Goal: Task Accomplishment & Management: Manage account settings

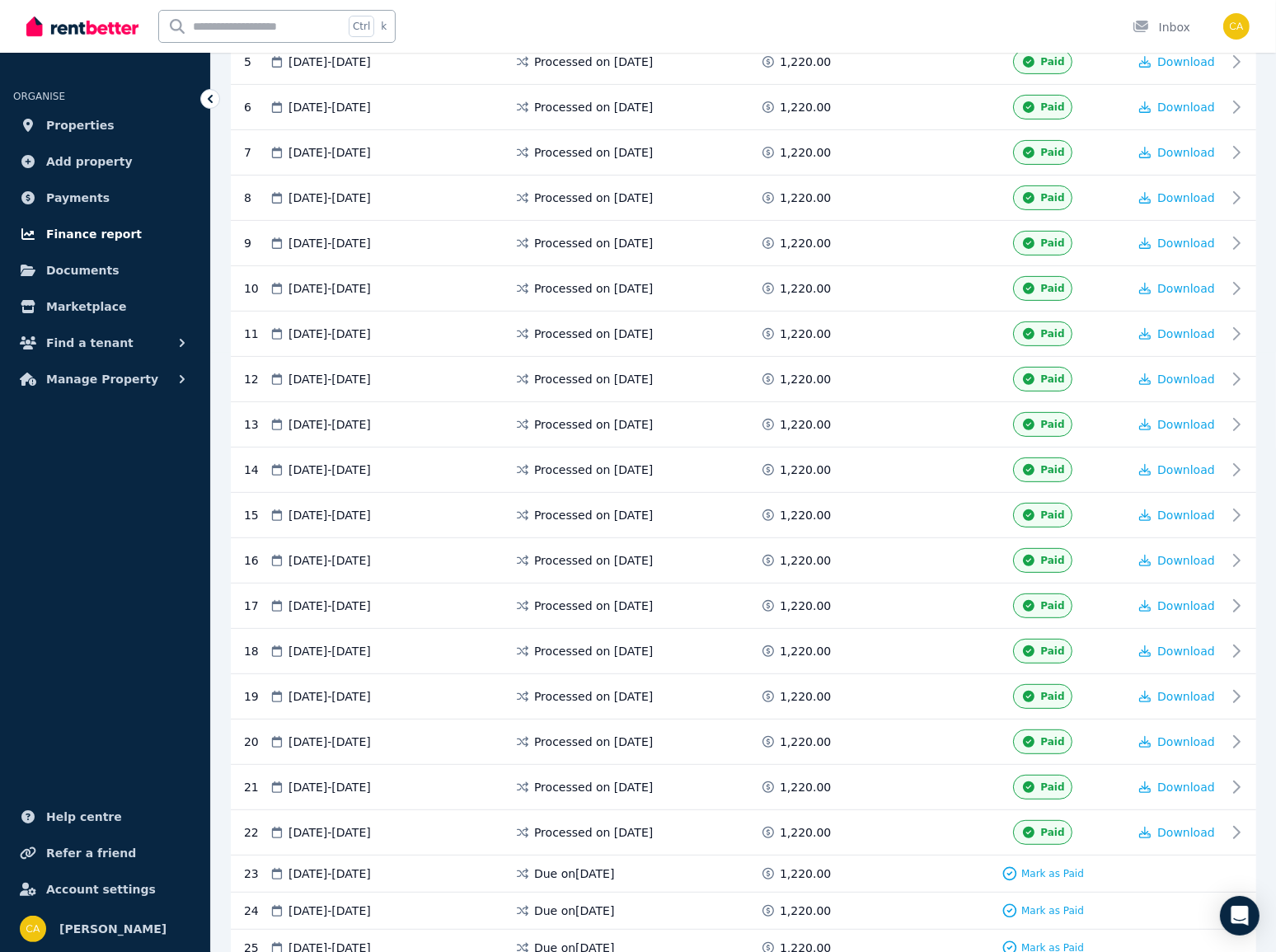
scroll to position [778, 0]
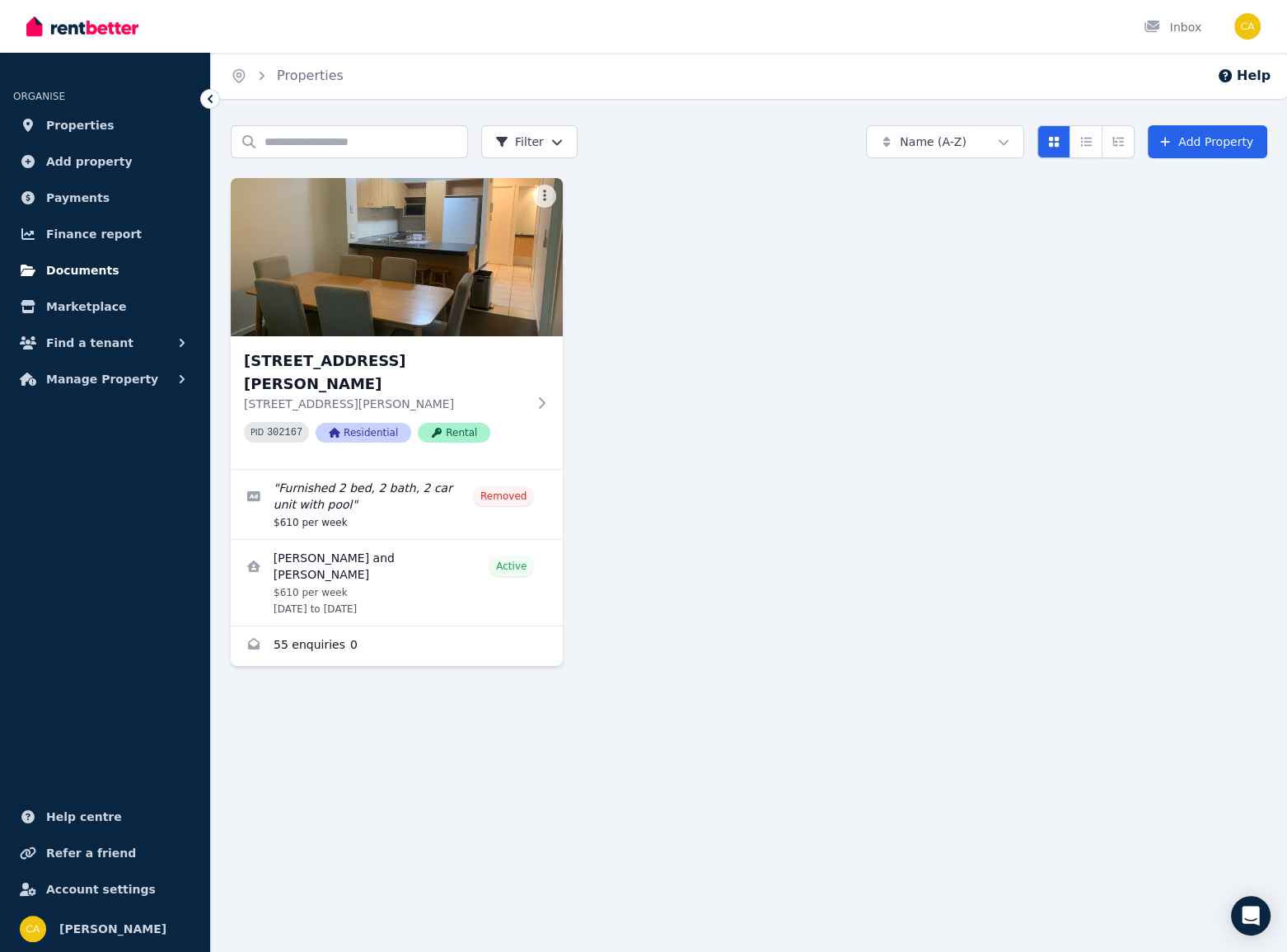
click at [122, 285] on link "Documents" at bounding box center [105, 271] width 184 height 33
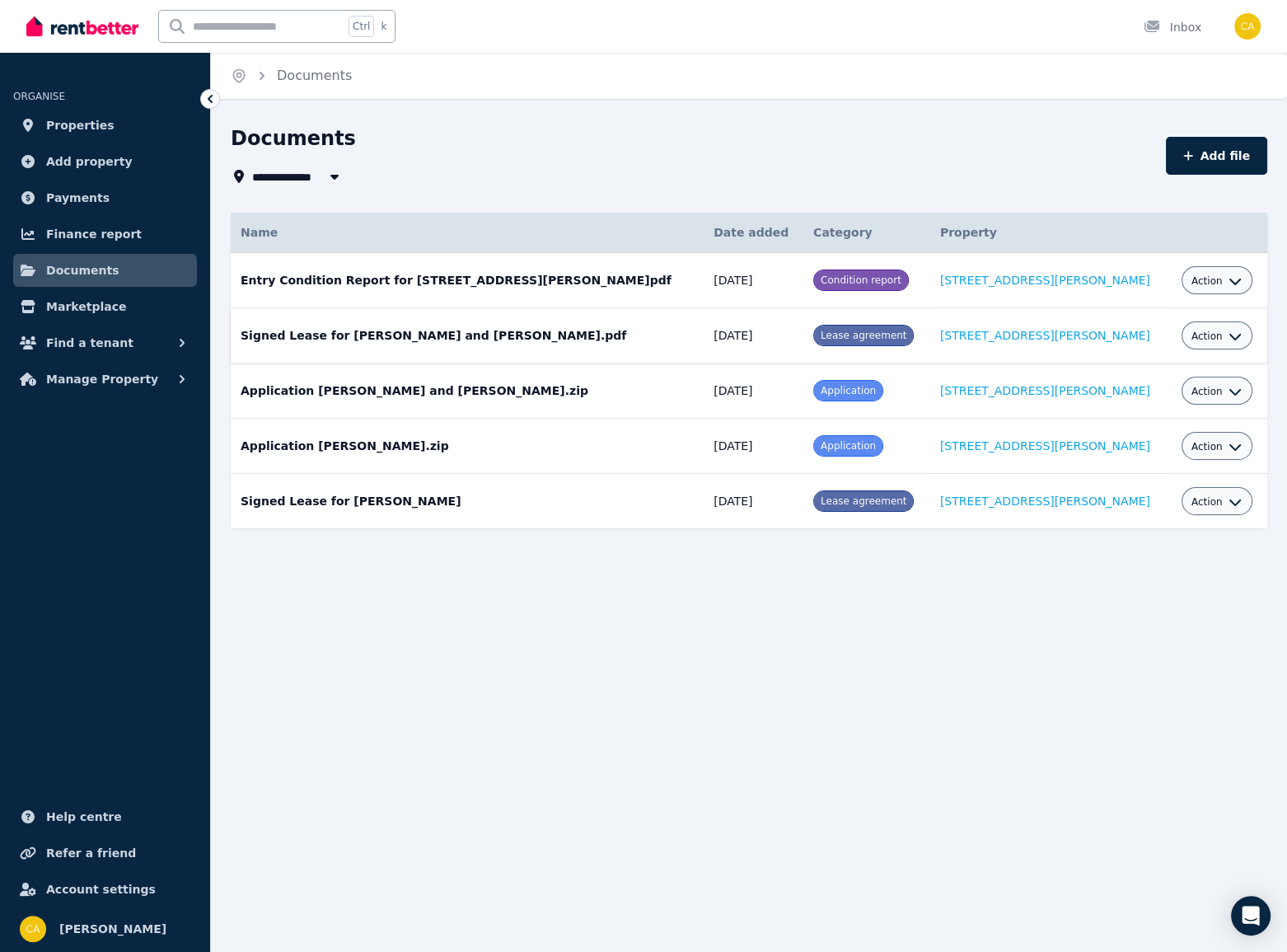
click at [302, 331] on td "Signed Lease for [PERSON_NAME] and [PERSON_NAME].pdf Date added: [DATE] Categor…" at bounding box center [467, 336] width 473 height 56
click at [1218, 152] on button "Add file" at bounding box center [1217, 156] width 101 height 38
select select "*****"
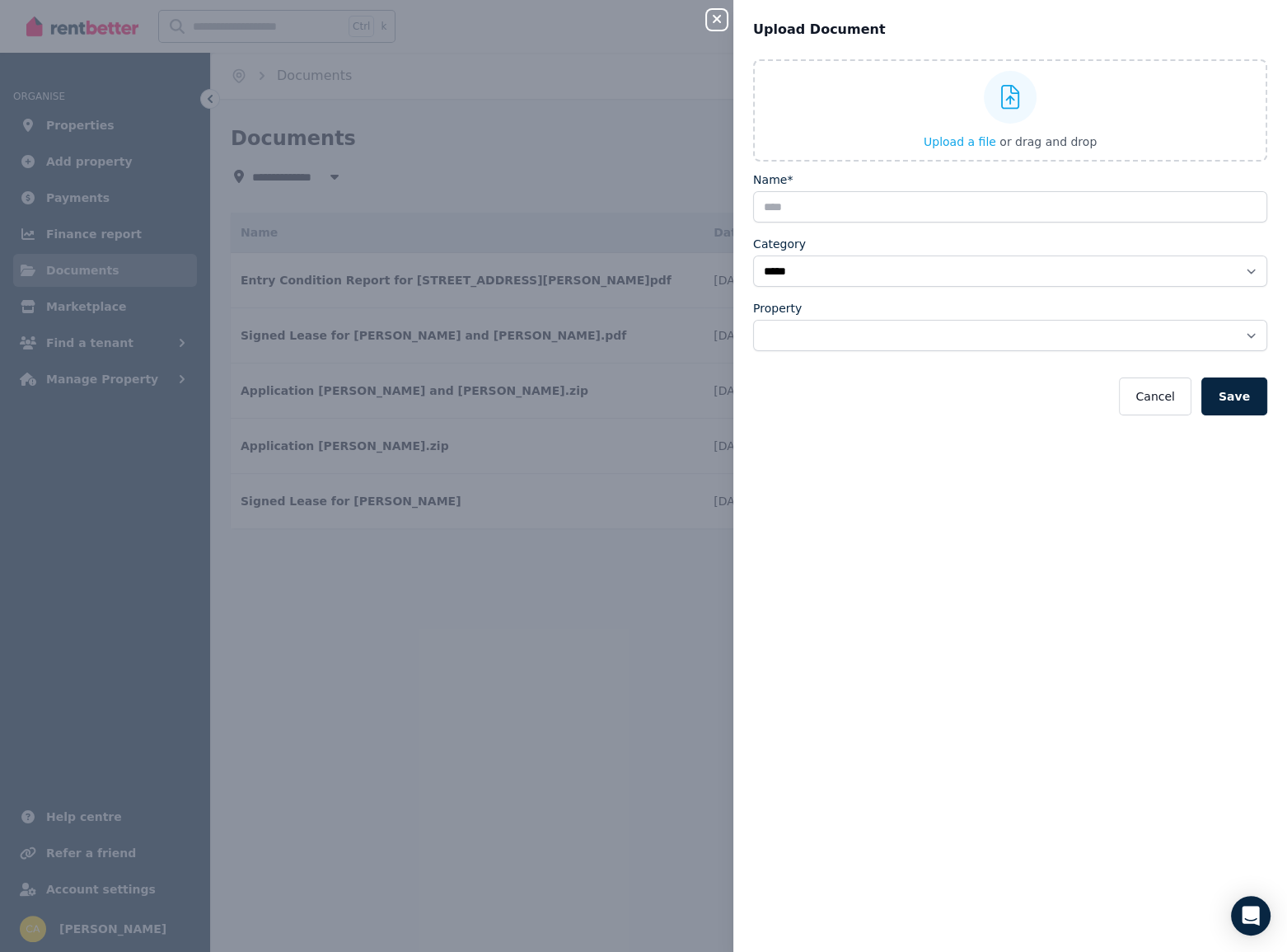
click at [714, 14] on icon "button" at bounding box center [717, 19] width 19 height 13
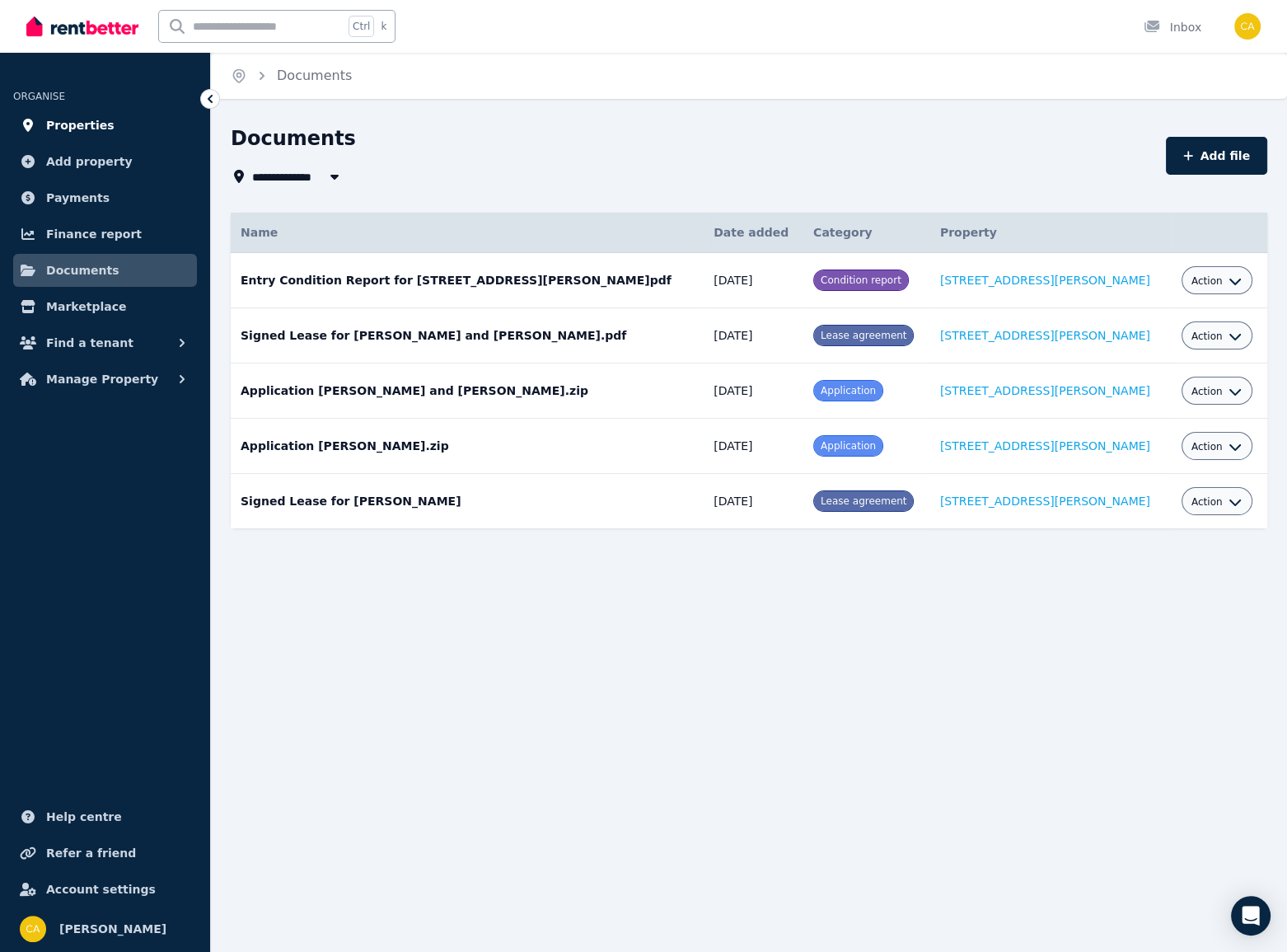
click at [95, 115] on span "Properties" at bounding box center [81, 124] width 69 height 19
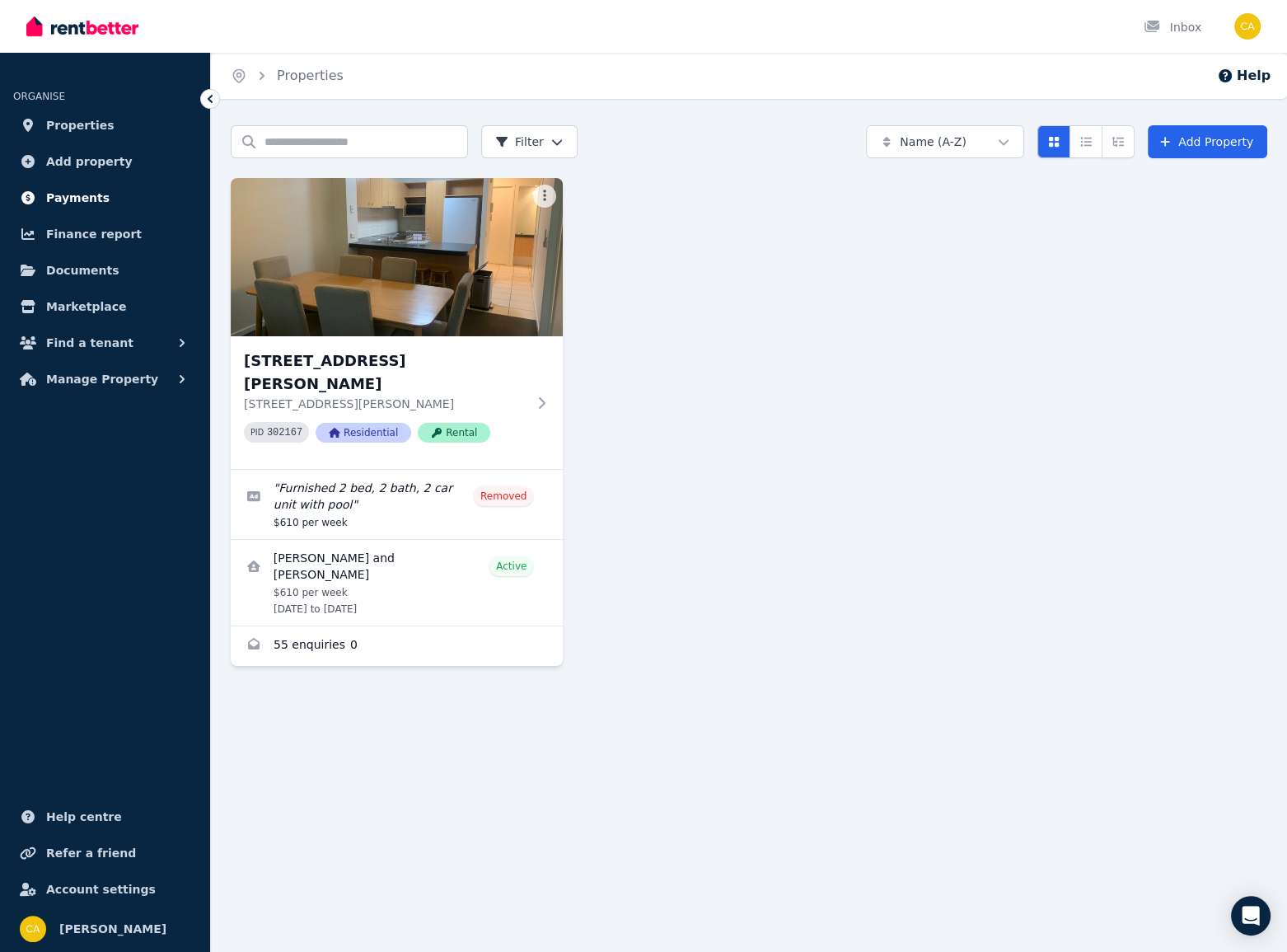
click at [57, 191] on span "Payments" at bounding box center [78, 197] width 63 height 19
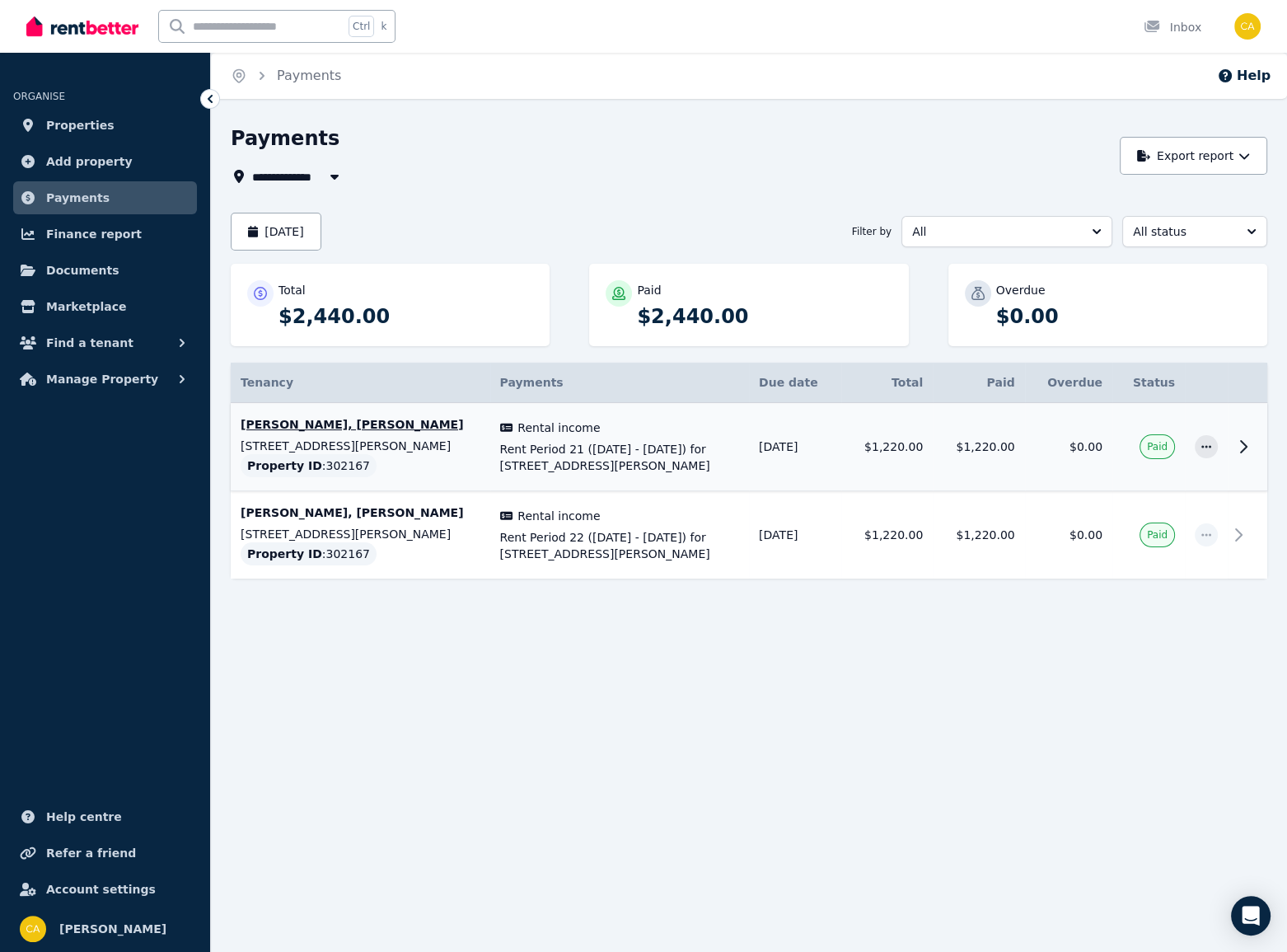
click at [587, 422] on span "Rental income" at bounding box center [558, 427] width 83 height 17
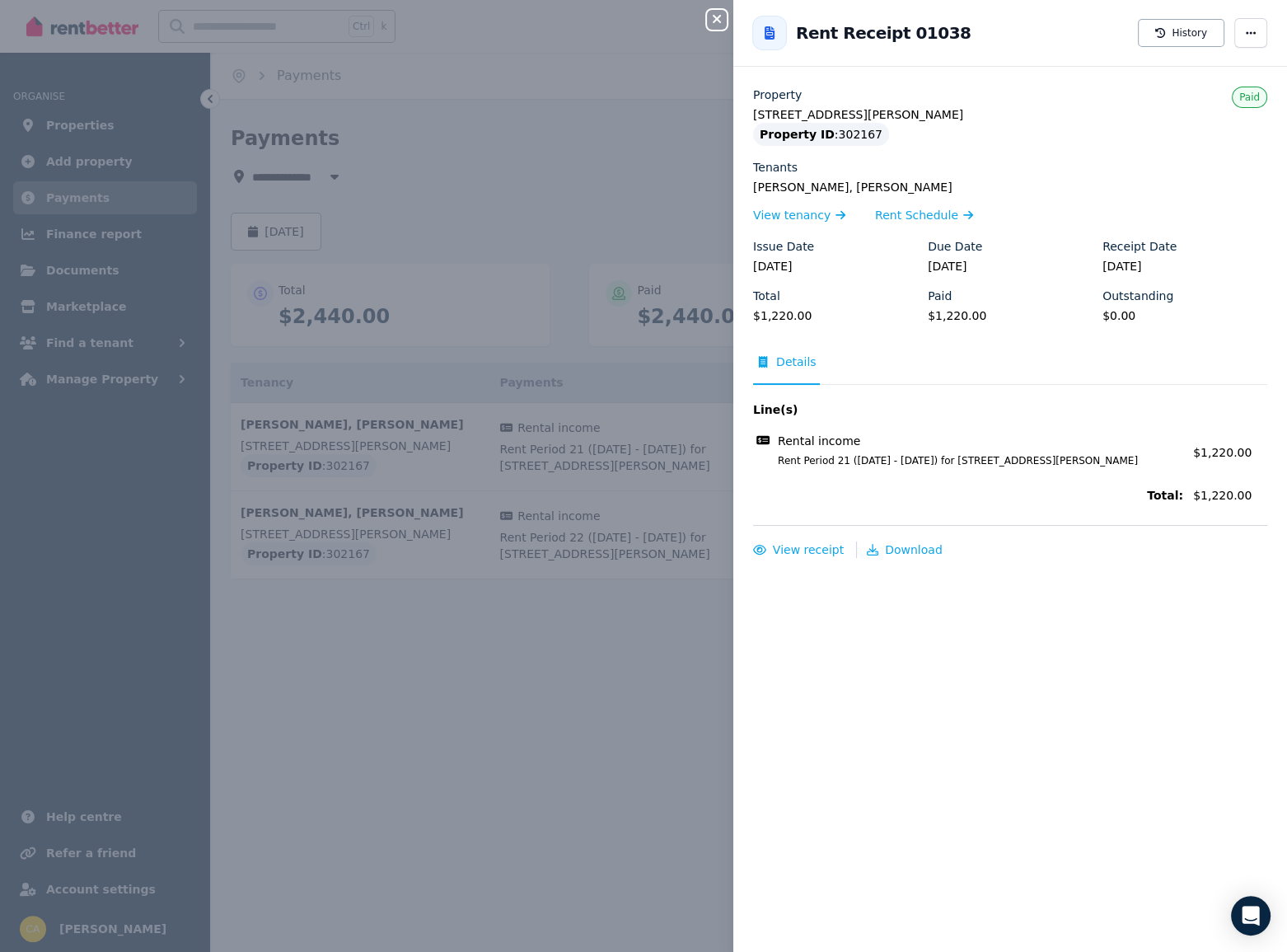
click at [907, 462] on span "Rent Period 21 ([DATE] - [DATE]) for [STREET_ADDRESS][PERSON_NAME]" at bounding box center [971, 461] width 426 height 13
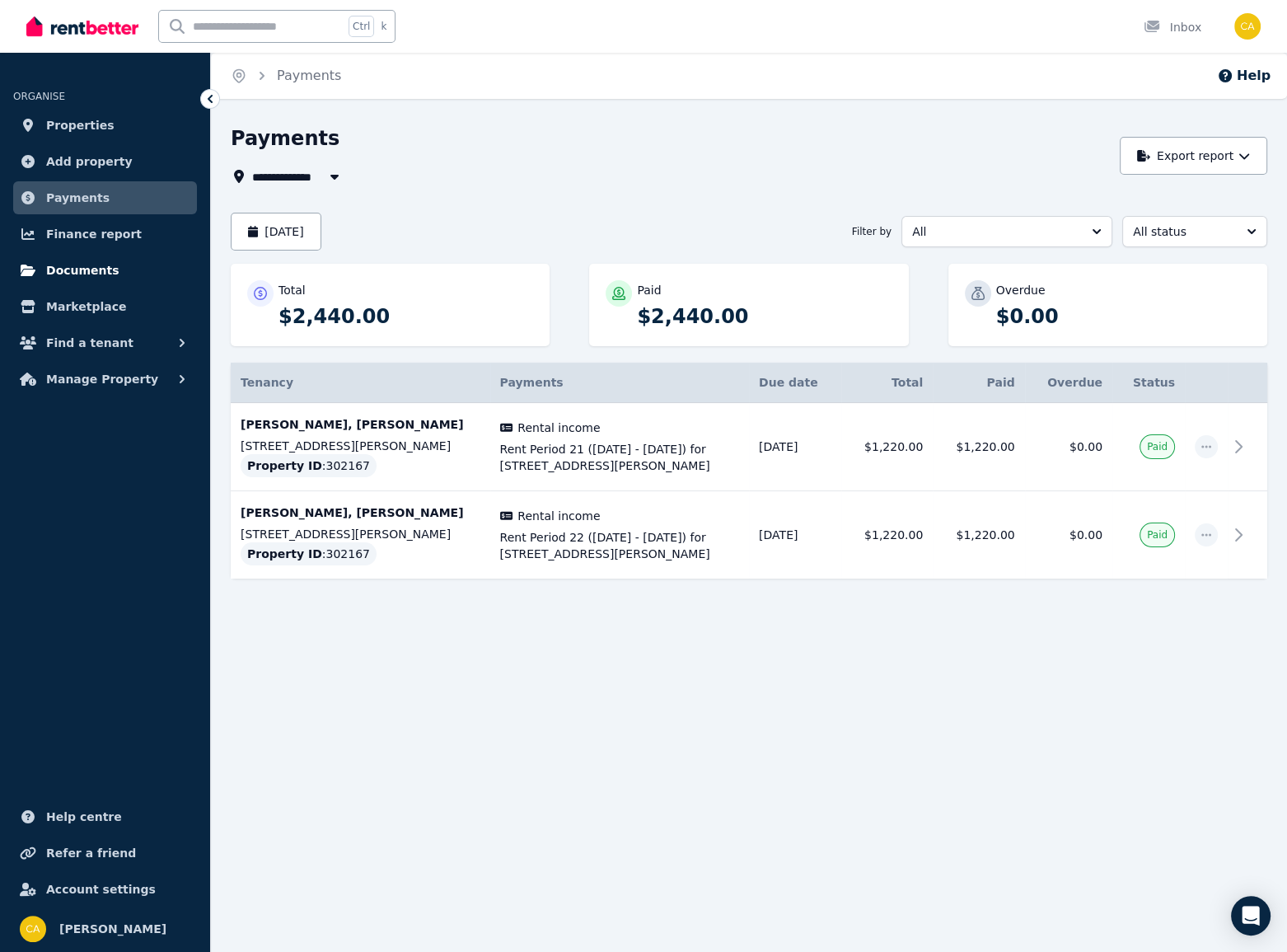
click at [90, 280] on link "Documents" at bounding box center [105, 271] width 184 height 33
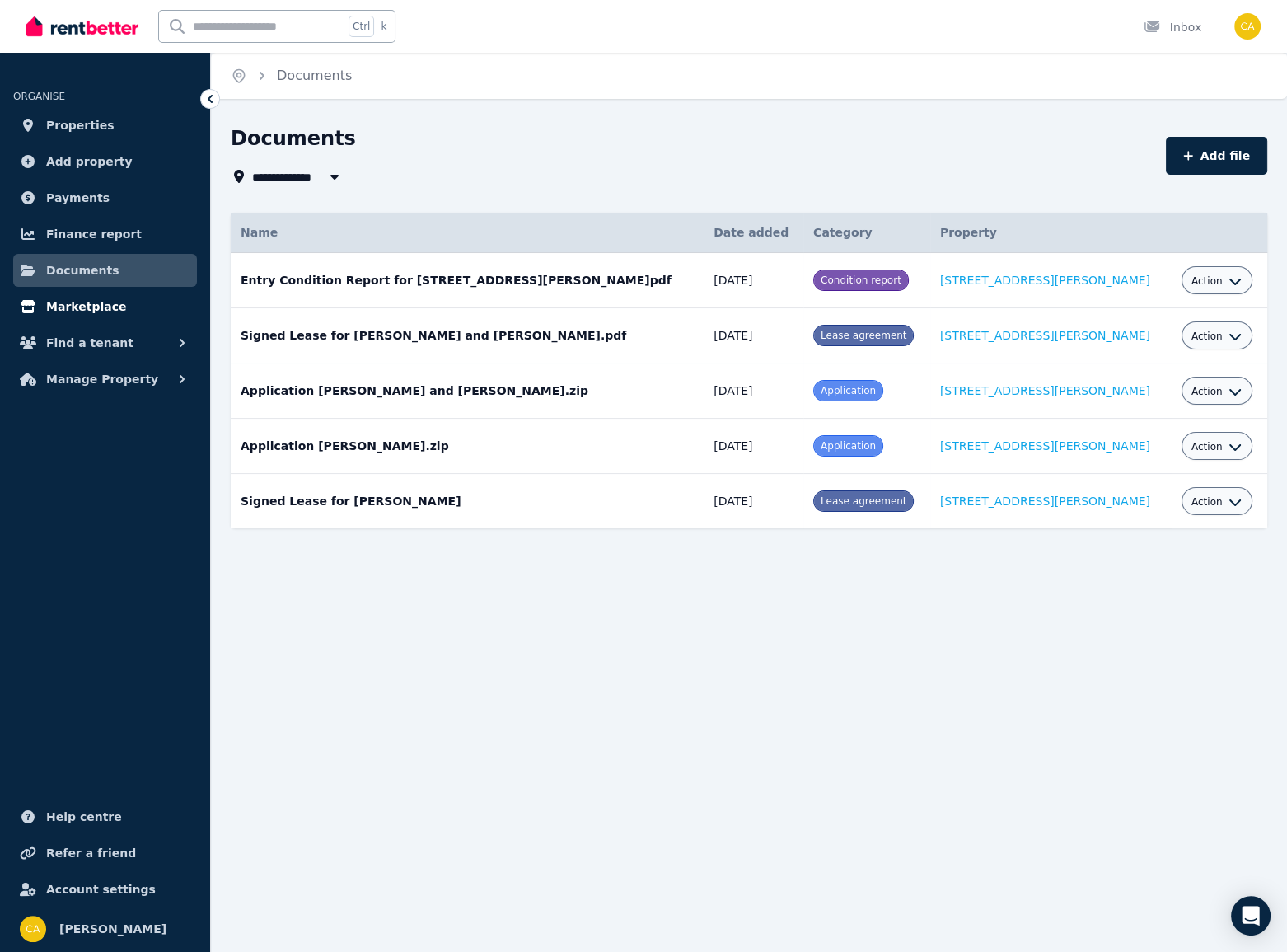
click at [82, 311] on span "Marketplace" at bounding box center [86, 306] width 80 height 19
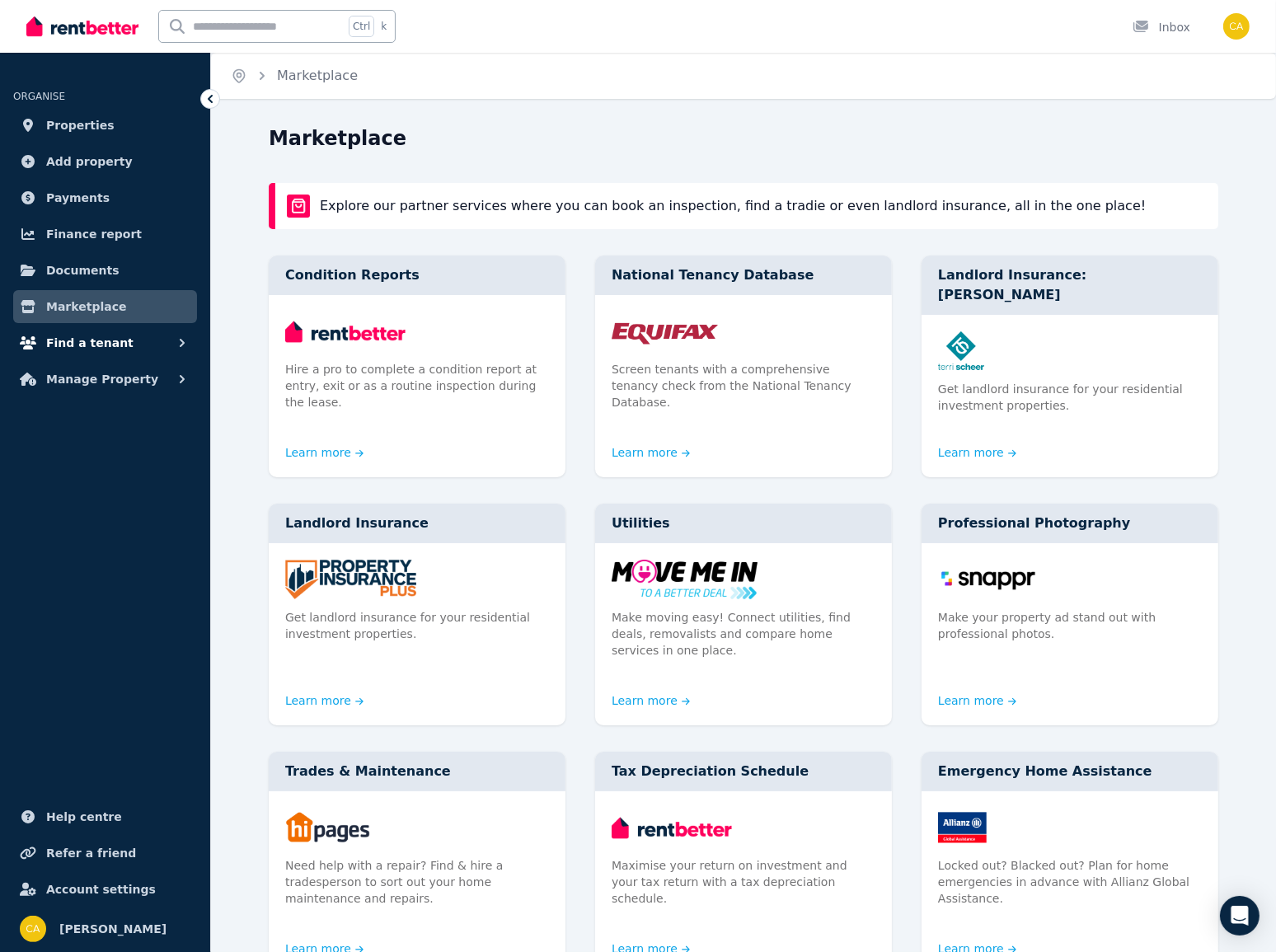
click at [78, 352] on button "Find a tenant" at bounding box center [105, 343] width 184 height 33
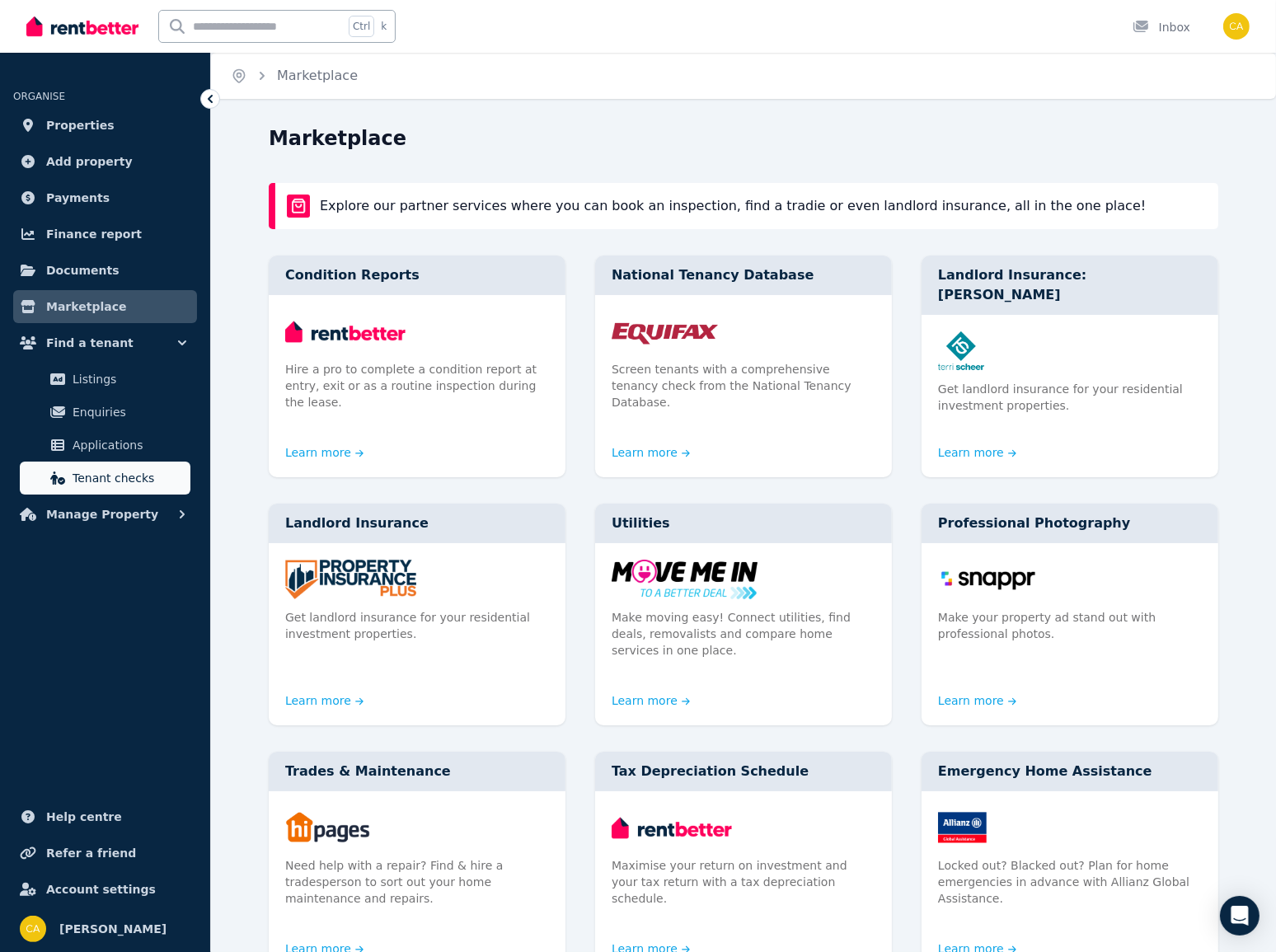
click at [102, 469] on span "Tenant checks" at bounding box center [128, 477] width 111 height 19
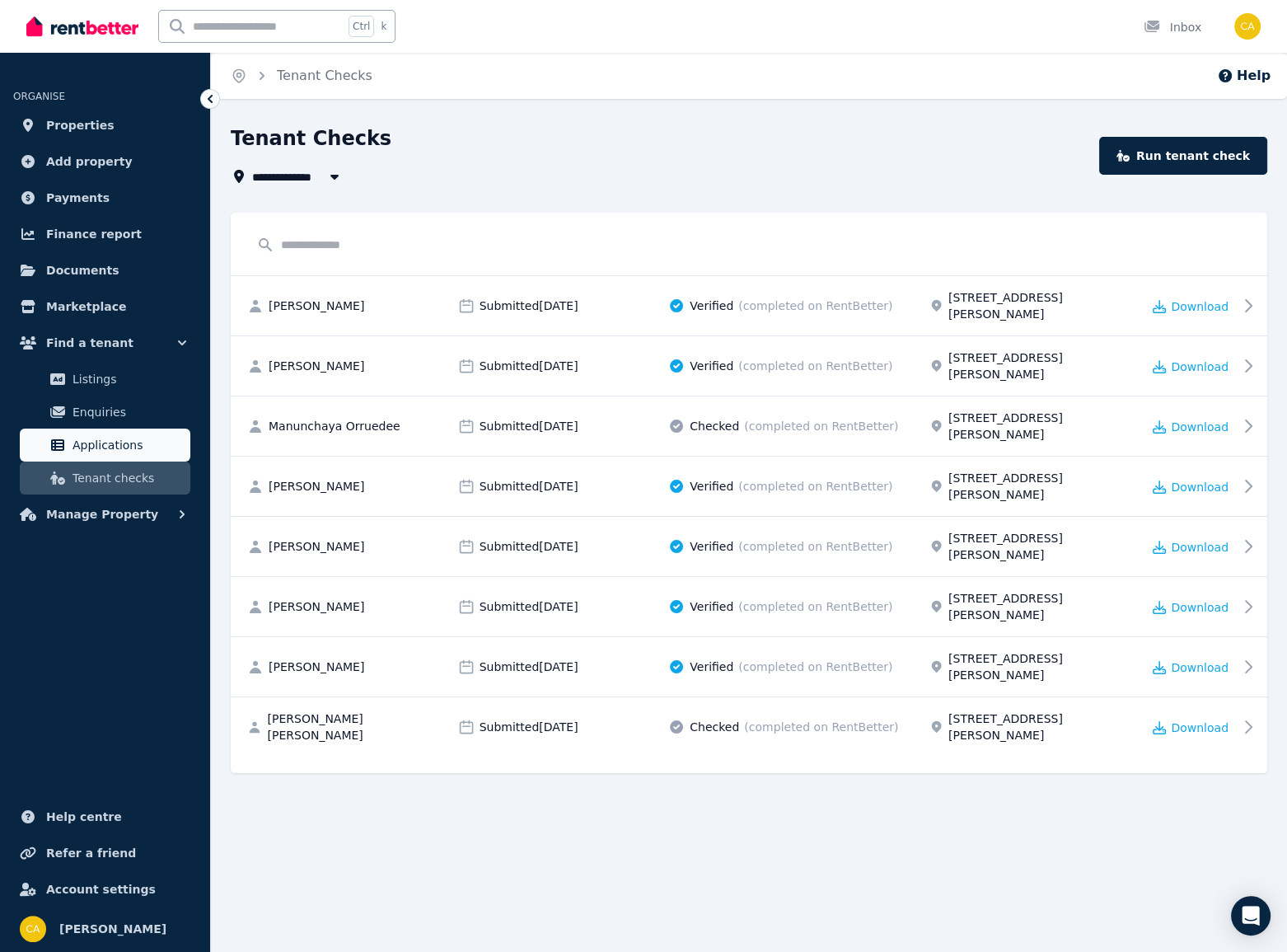
click at [109, 449] on span "Applications" at bounding box center [128, 444] width 111 height 19
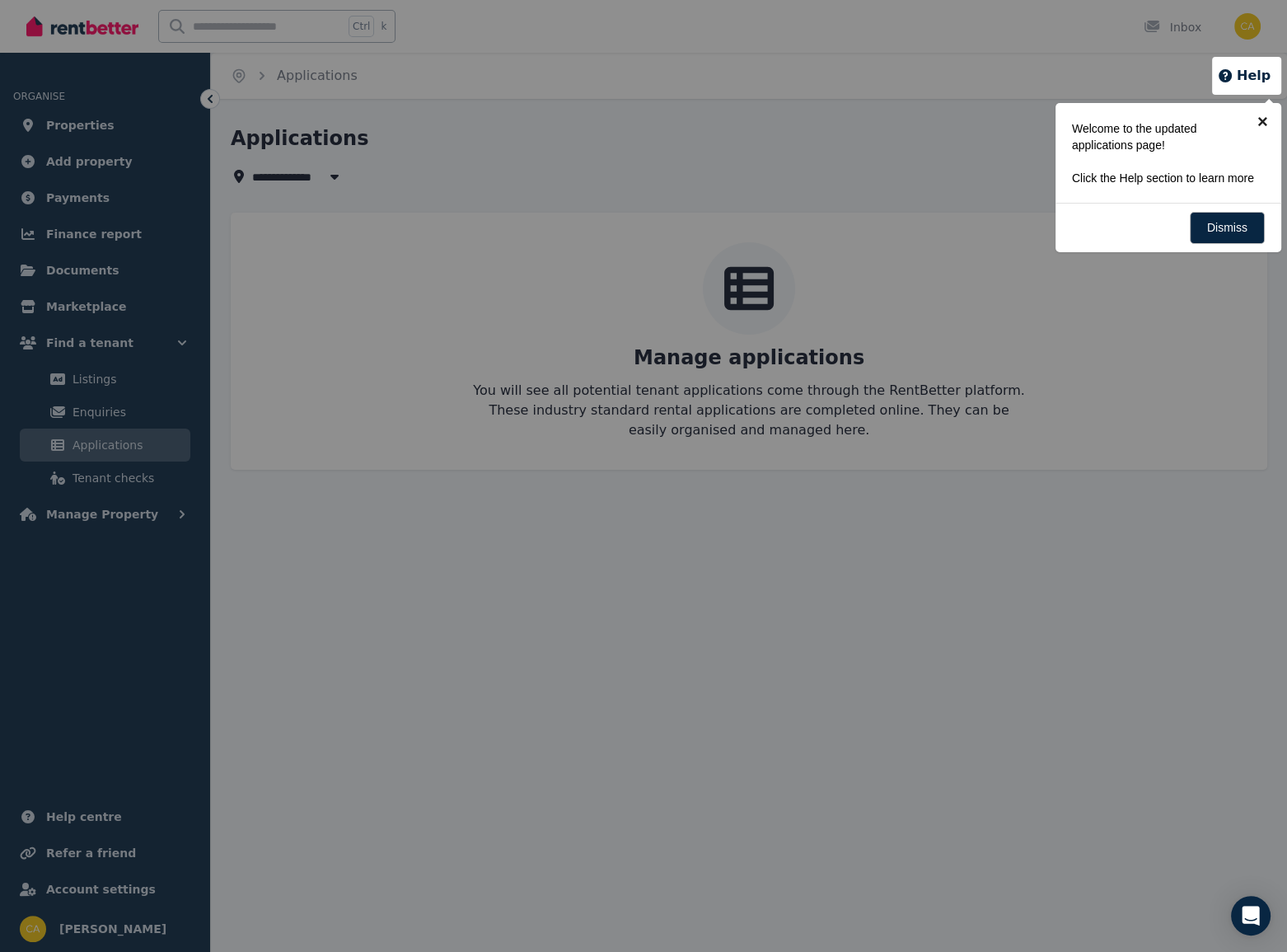
click at [1261, 120] on link "×" at bounding box center [1263, 121] width 37 height 37
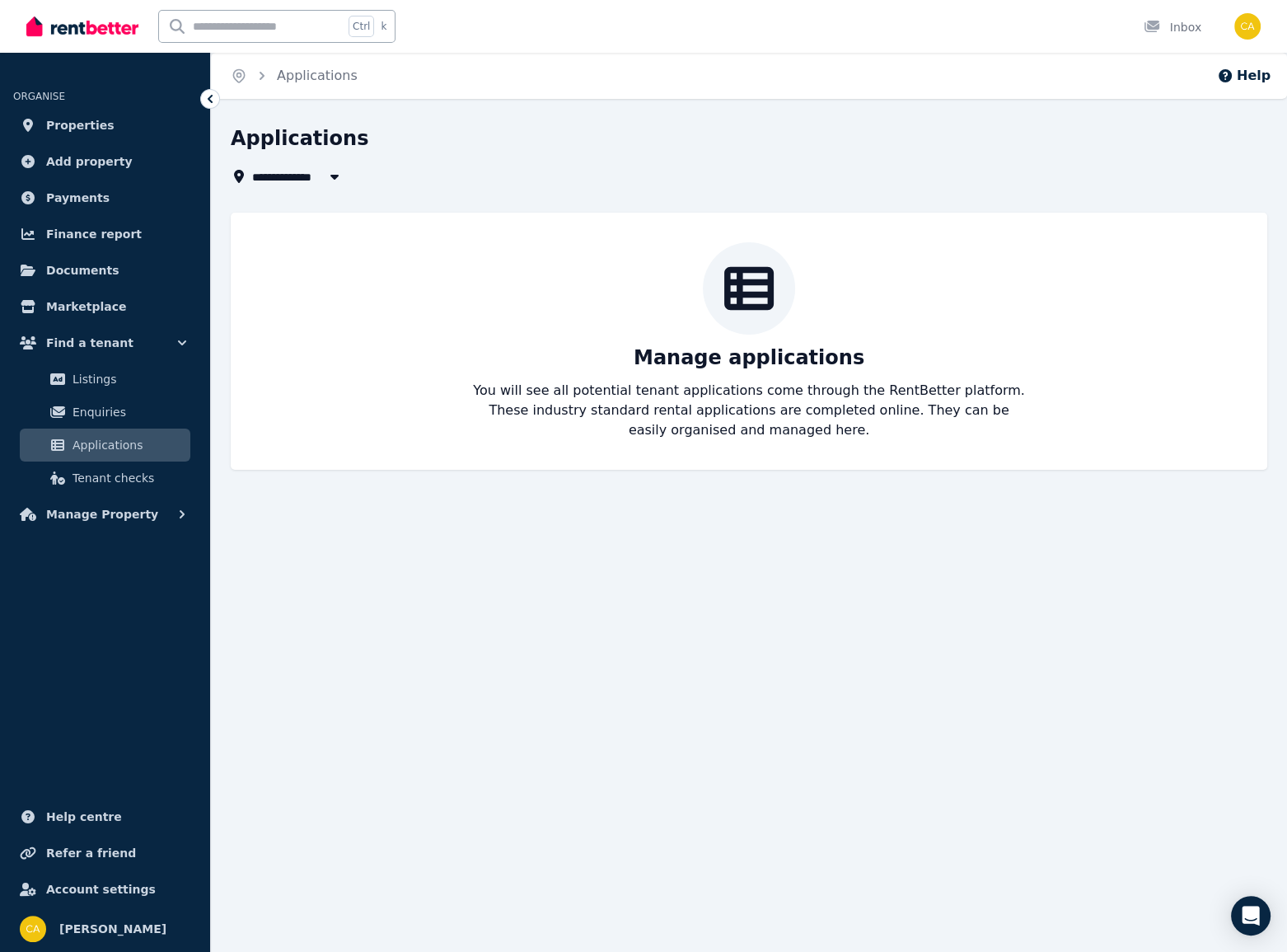
click at [283, 174] on span "All Properties" at bounding box center [305, 176] width 107 height 19
type input "**********"
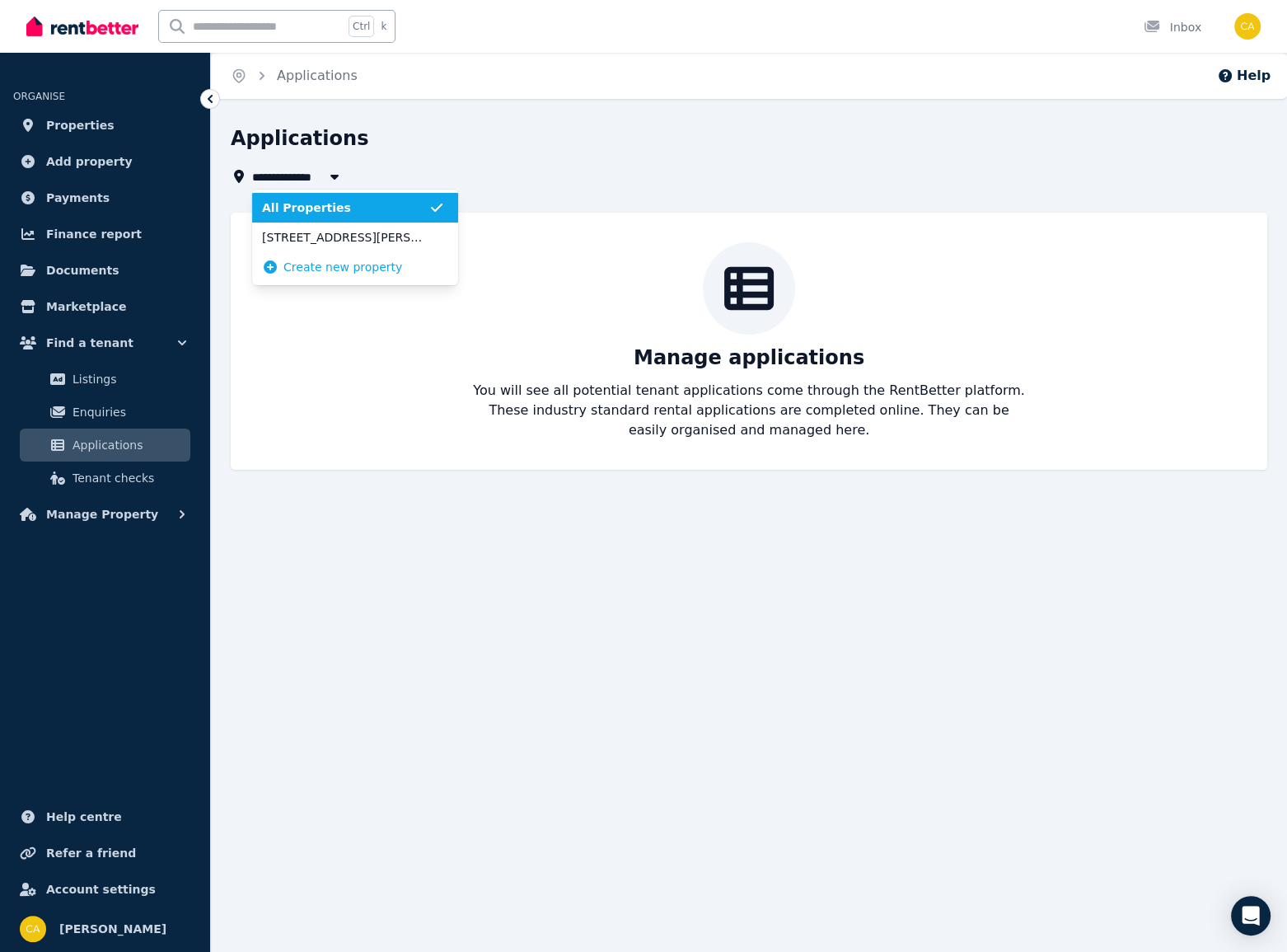
click at [393, 141] on div "Applications" at bounding box center [744, 141] width 1026 height 32
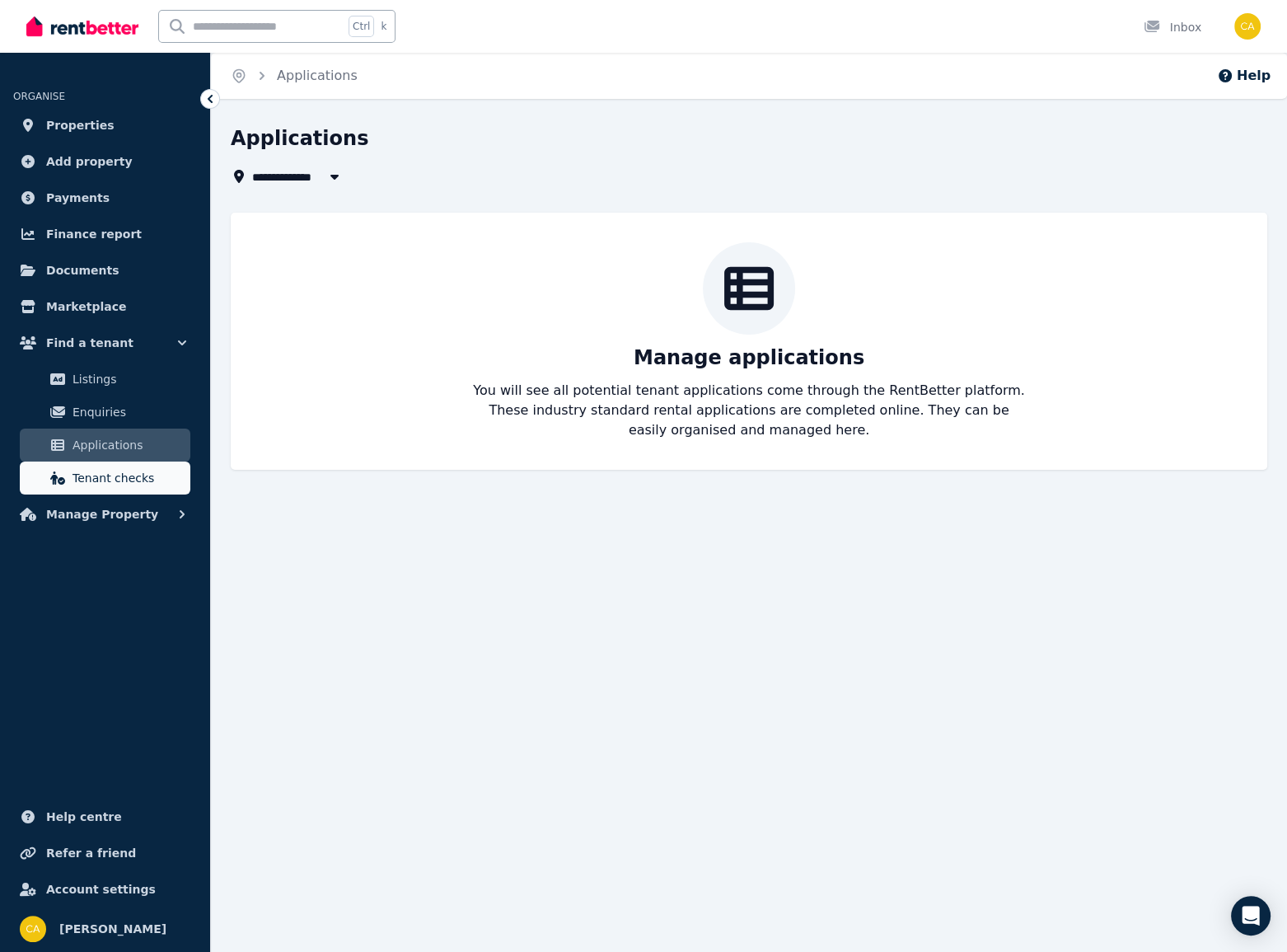
click at [140, 478] on span "Tenant checks" at bounding box center [128, 477] width 111 height 19
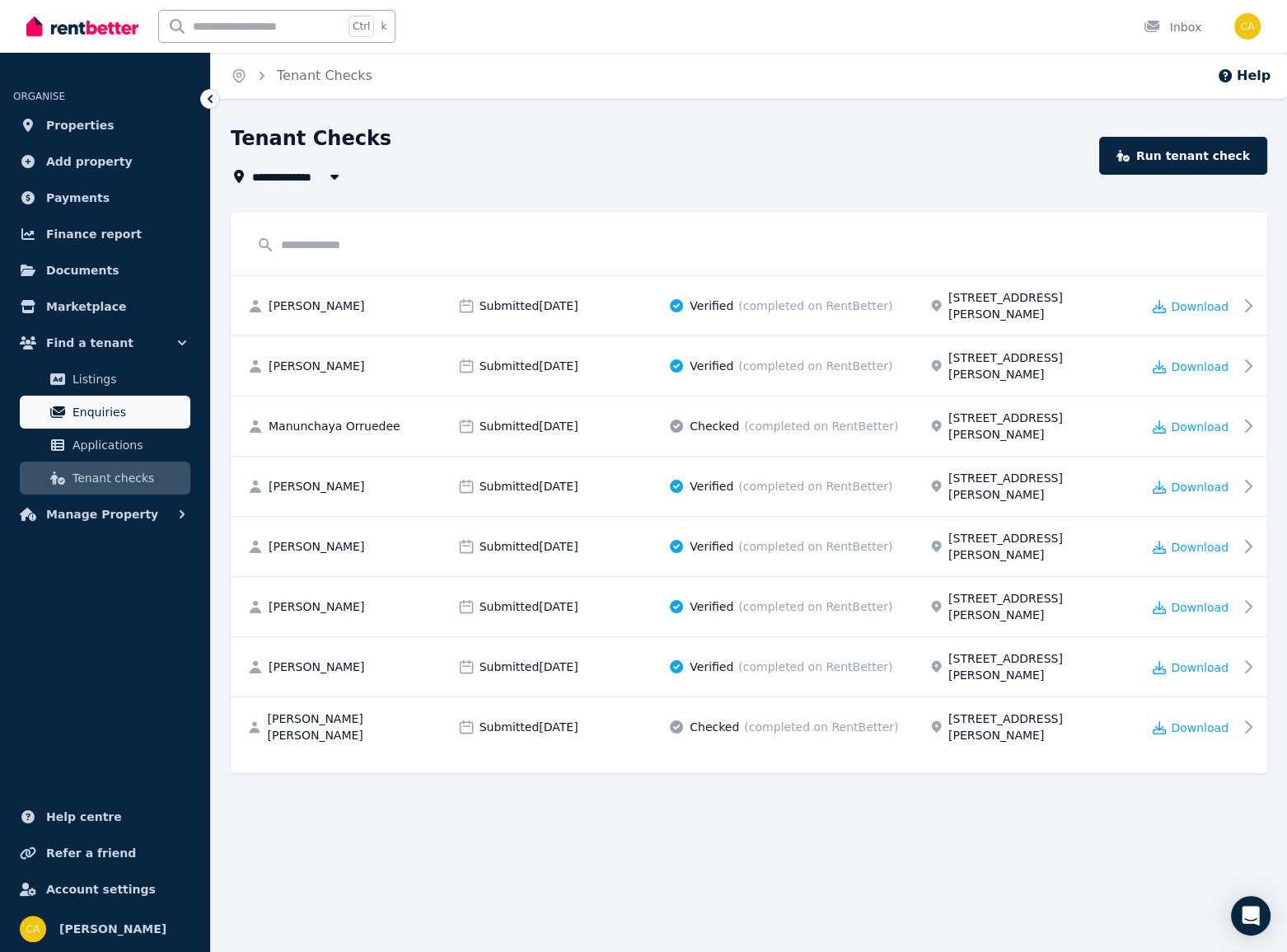
click at [100, 410] on span "Enquiries" at bounding box center [128, 412] width 111 height 19
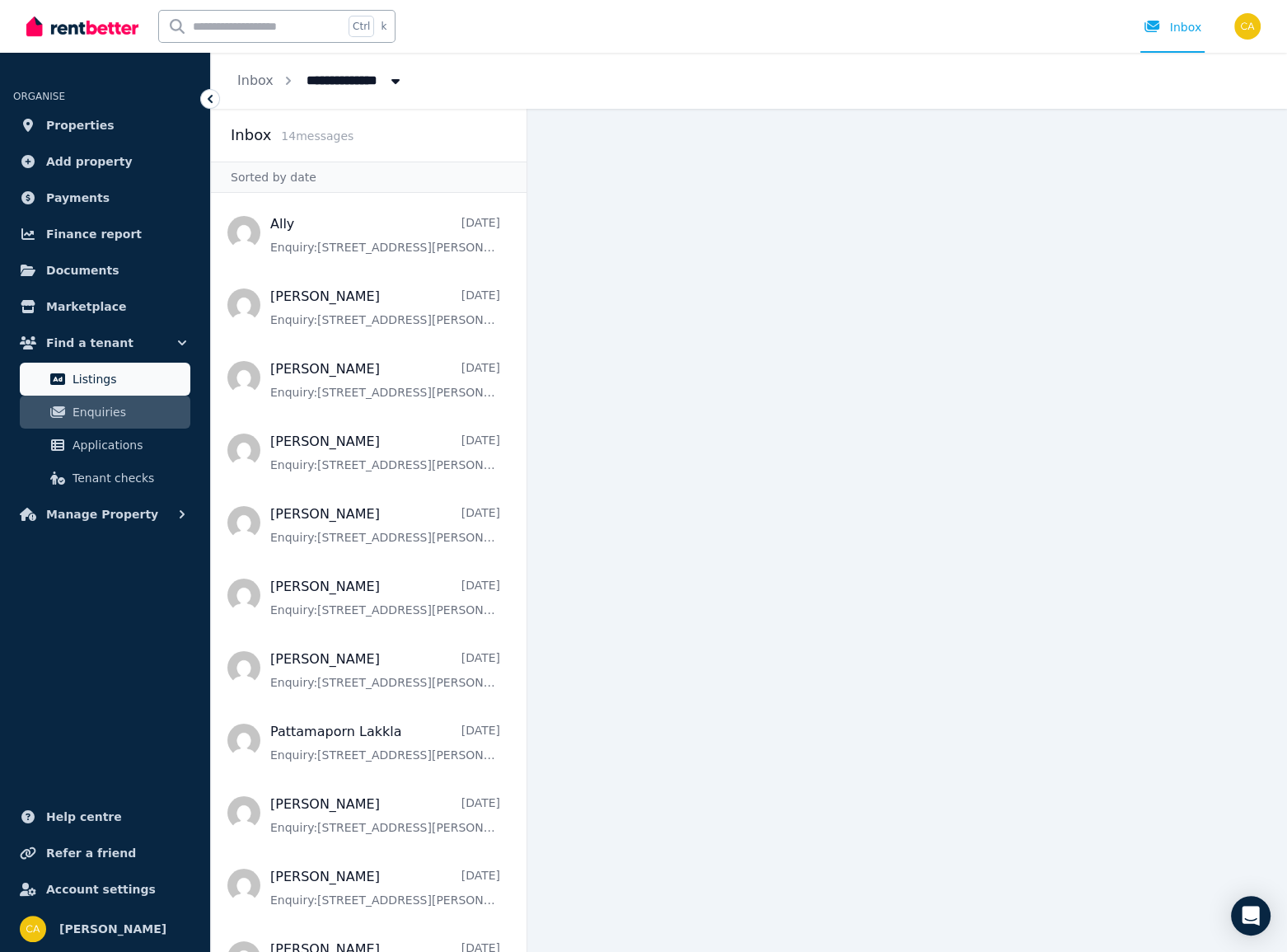
click at [101, 379] on span "Listings" at bounding box center [128, 378] width 111 height 19
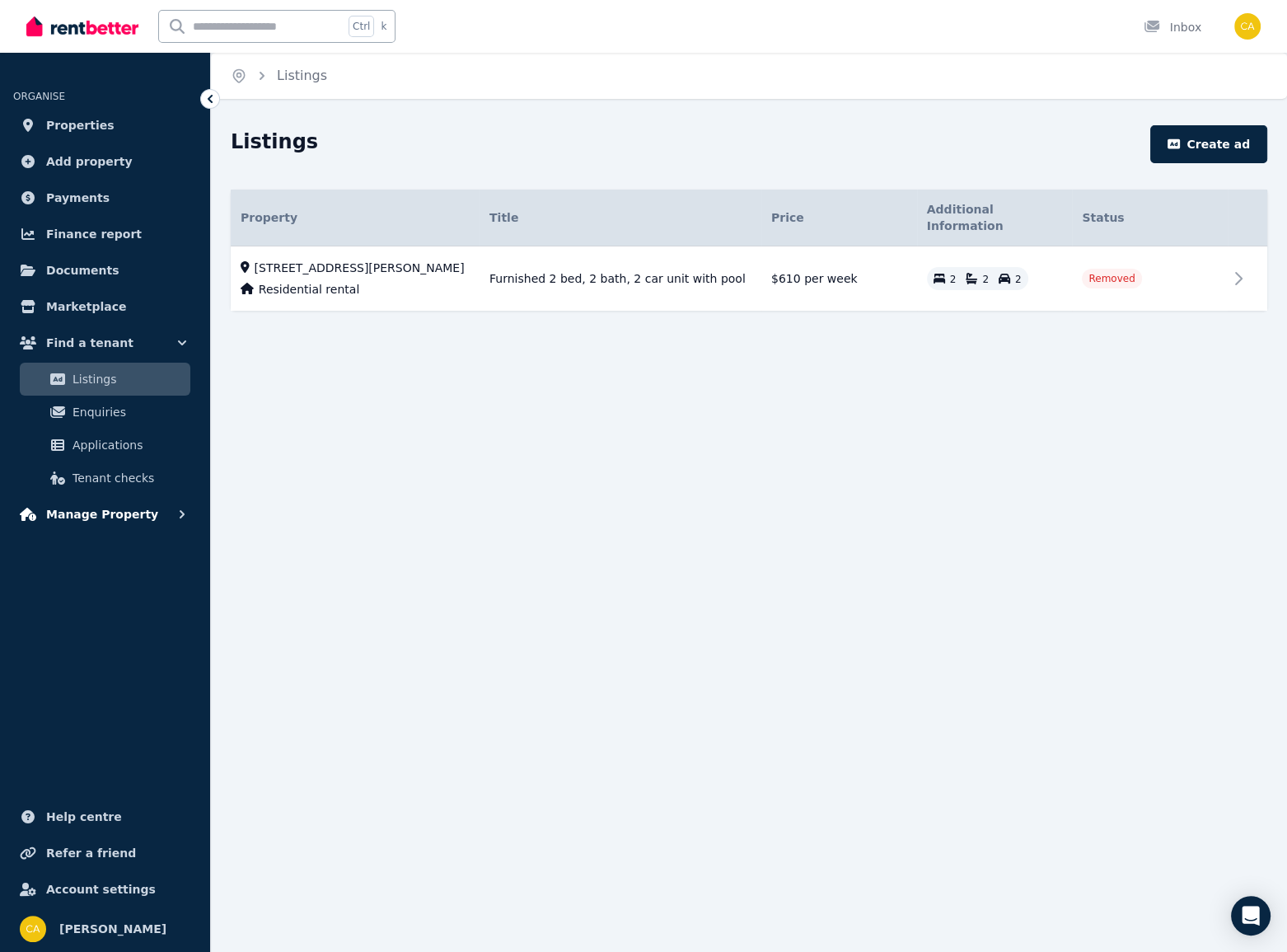
click at [118, 504] on span "Manage Property" at bounding box center [102, 514] width 112 height 19
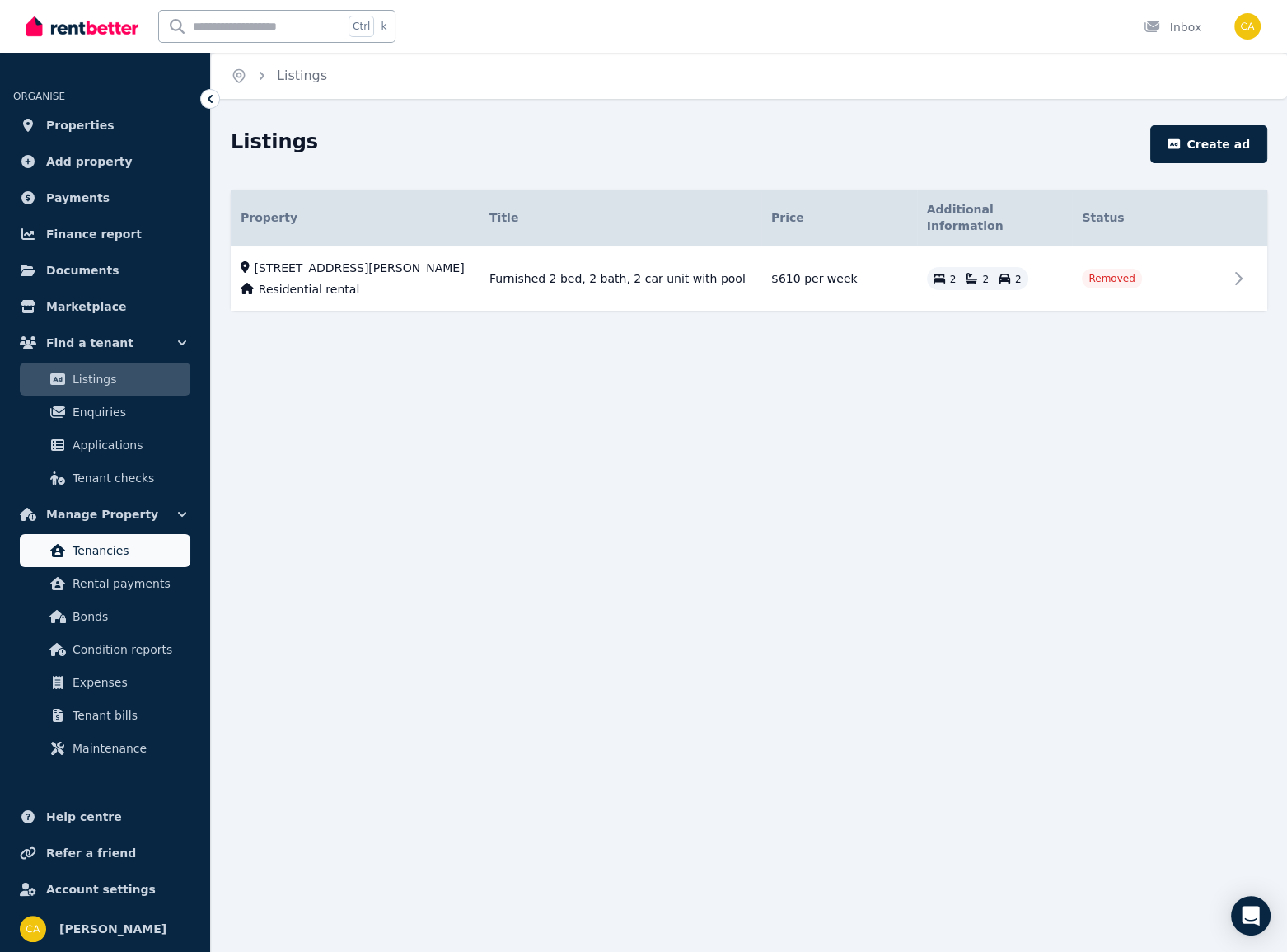
click at [118, 536] on link "Tenancies" at bounding box center [105, 551] width 171 height 33
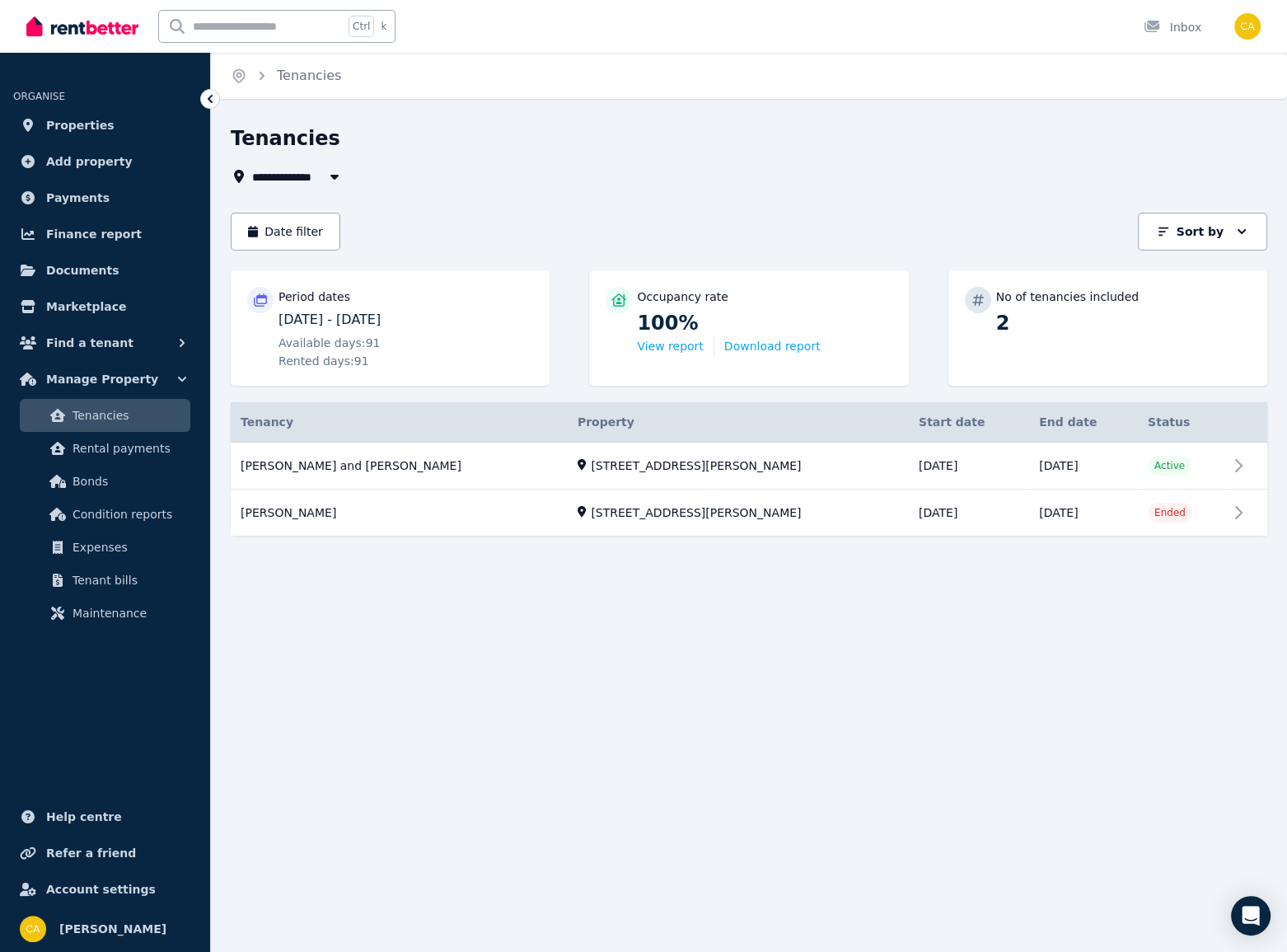
click at [1034, 299] on p "No of tenancies included" at bounding box center [1068, 297] width 143 height 17
click at [1243, 461] on link "View property details" at bounding box center [749, 465] width 1037 height 47
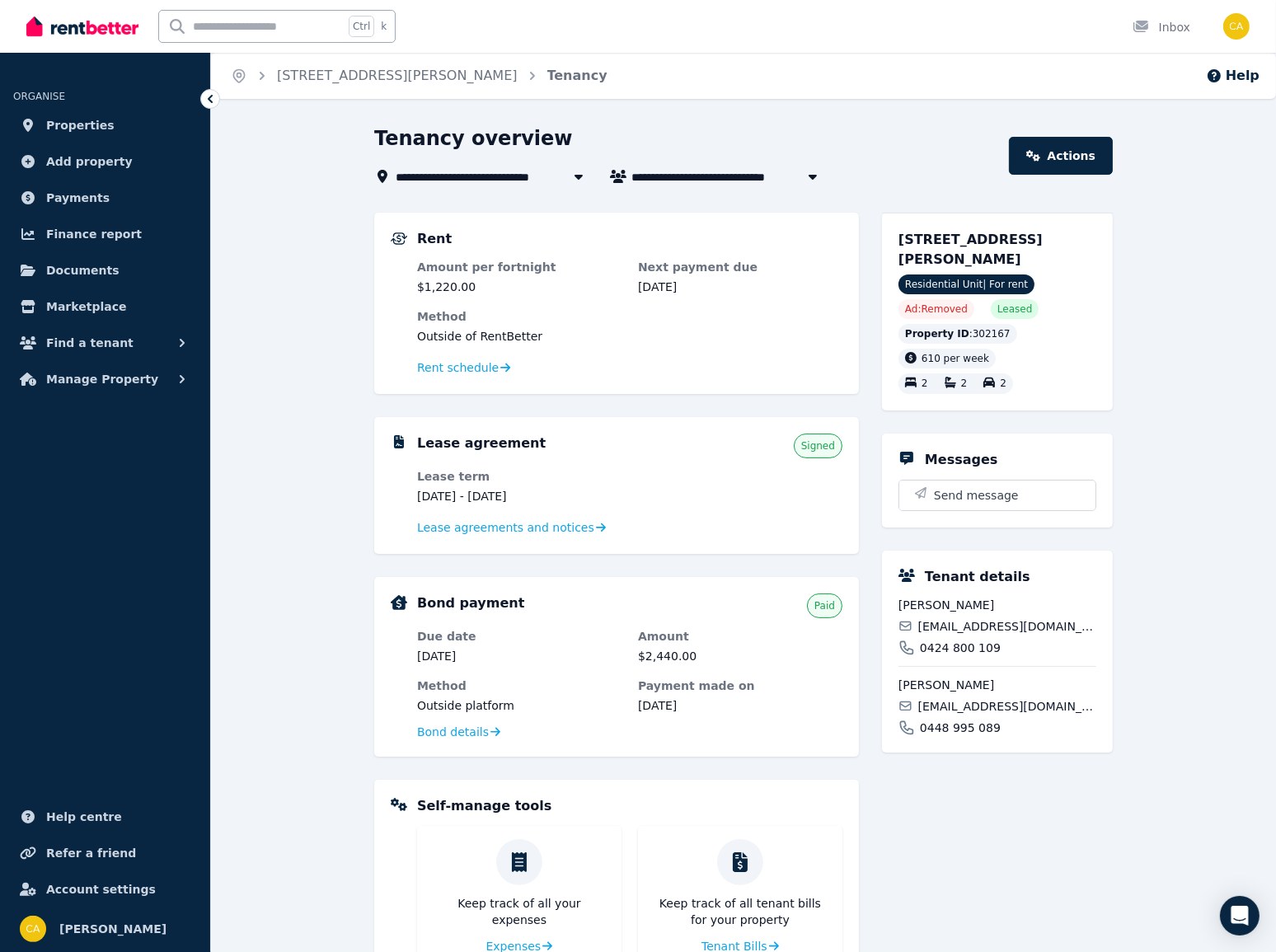
click at [1054, 180] on header "**********" at bounding box center [744, 156] width 738 height 61
click at [1055, 166] on link "Actions" at bounding box center [1061, 156] width 104 height 38
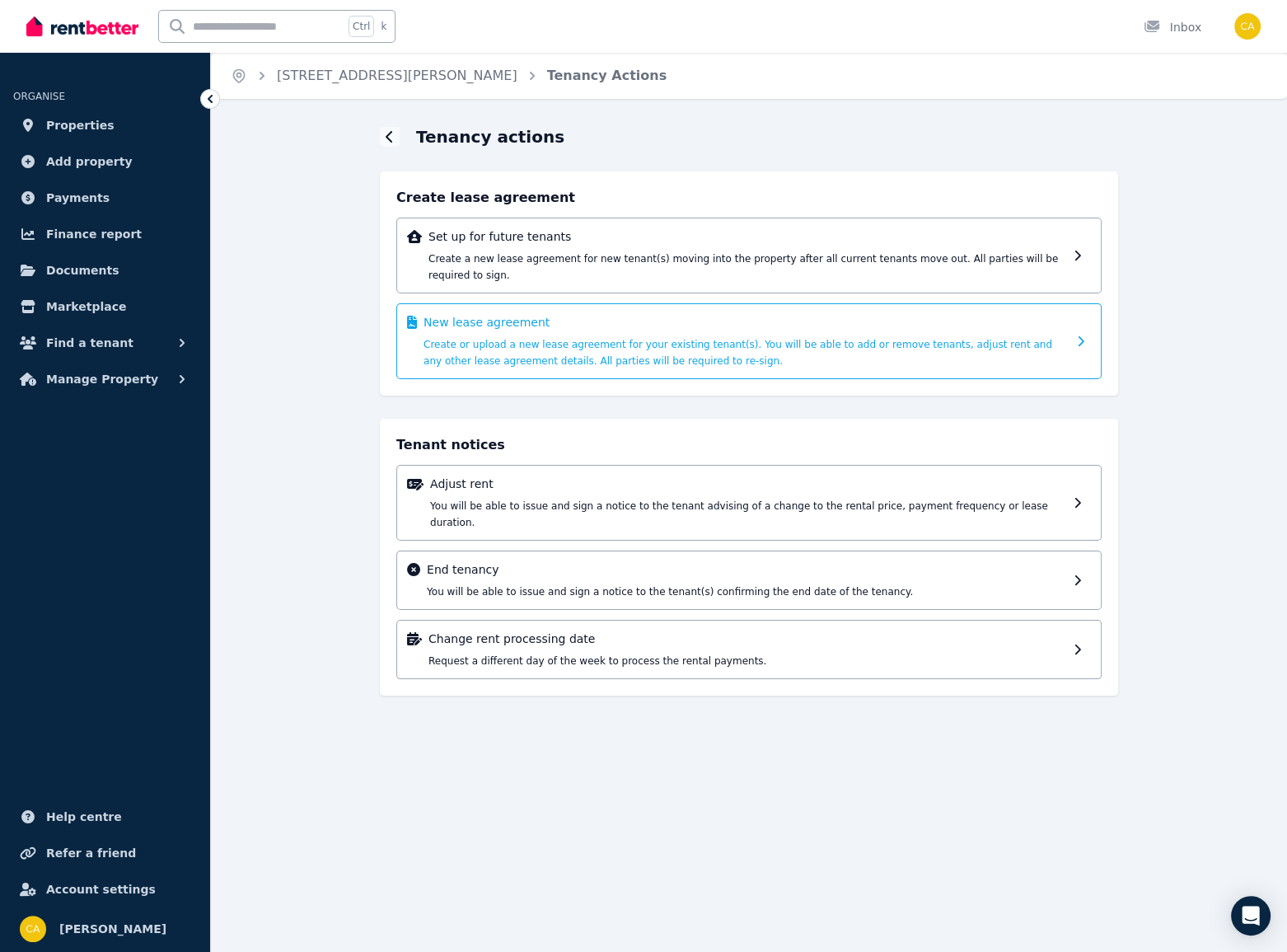
click at [641, 338] on span "Create or upload a new lease agreement for your existing tenant(s). You will be…" at bounding box center [738, 352] width 629 height 28
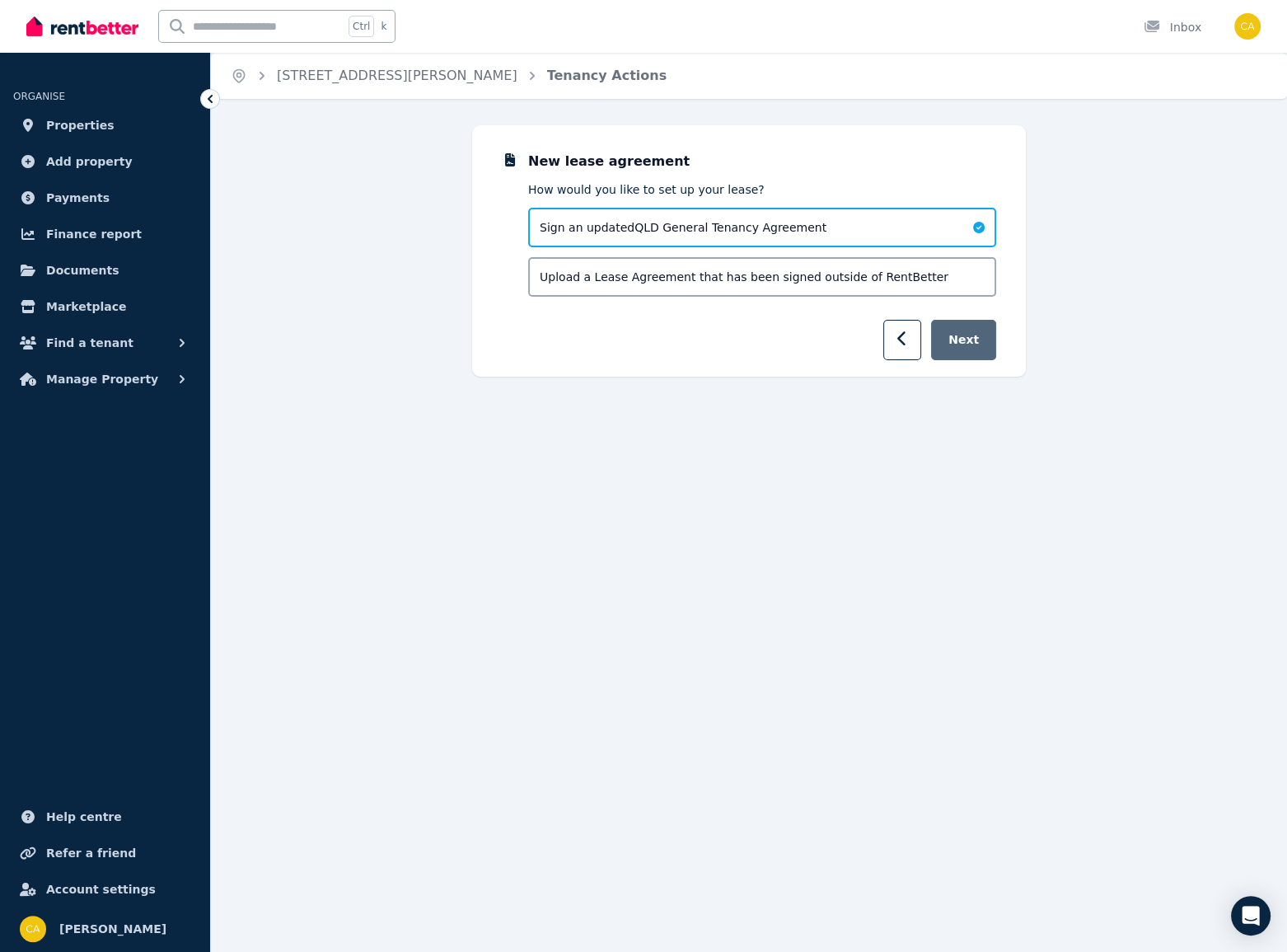
click at [966, 343] on button "Next" at bounding box center [963, 340] width 65 height 41
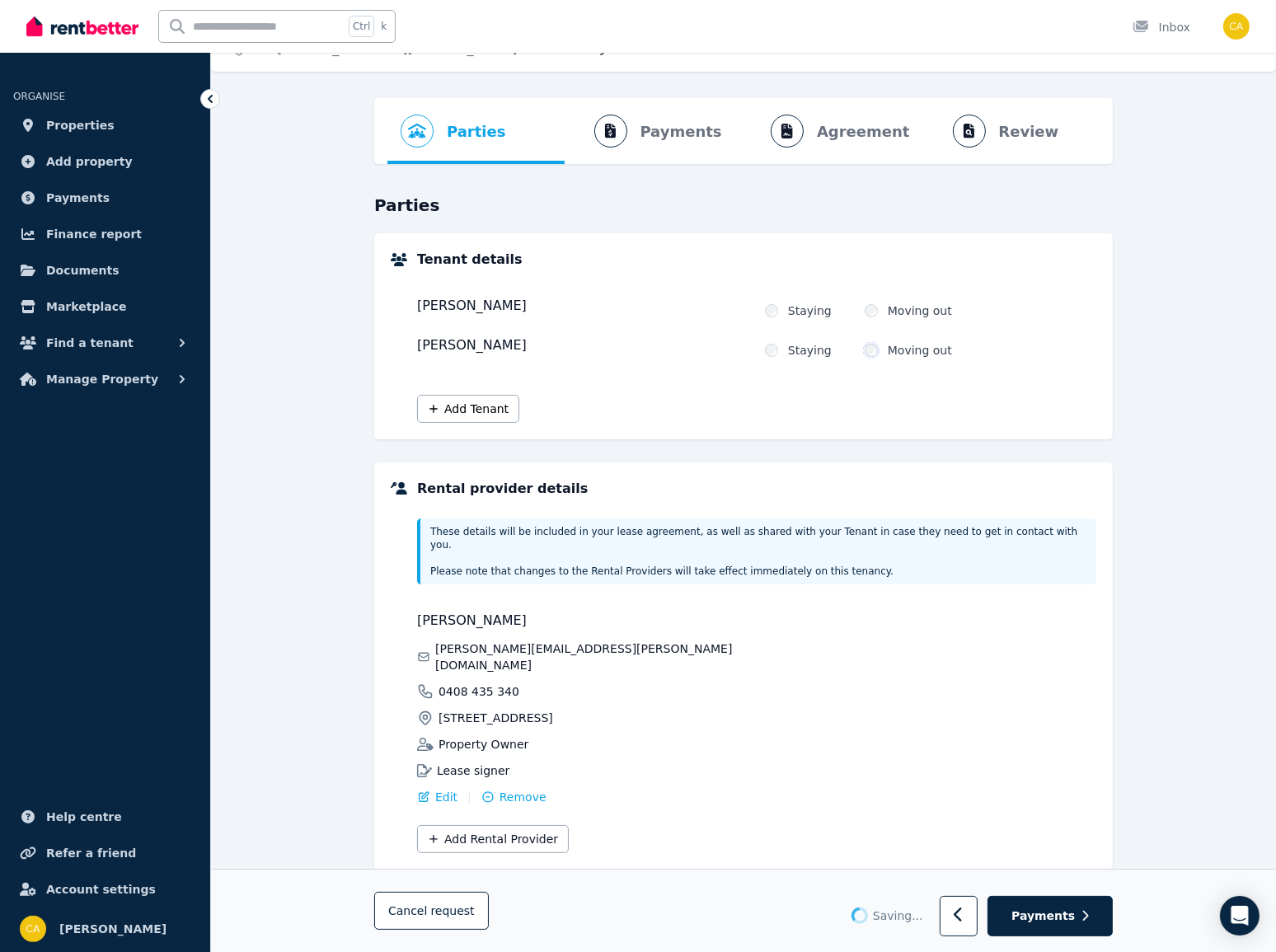
scroll to position [26, 0]
click at [1030, 924] on button "Payments" at bounding box center [1050, 916] width 125 height 38
select select "**********"
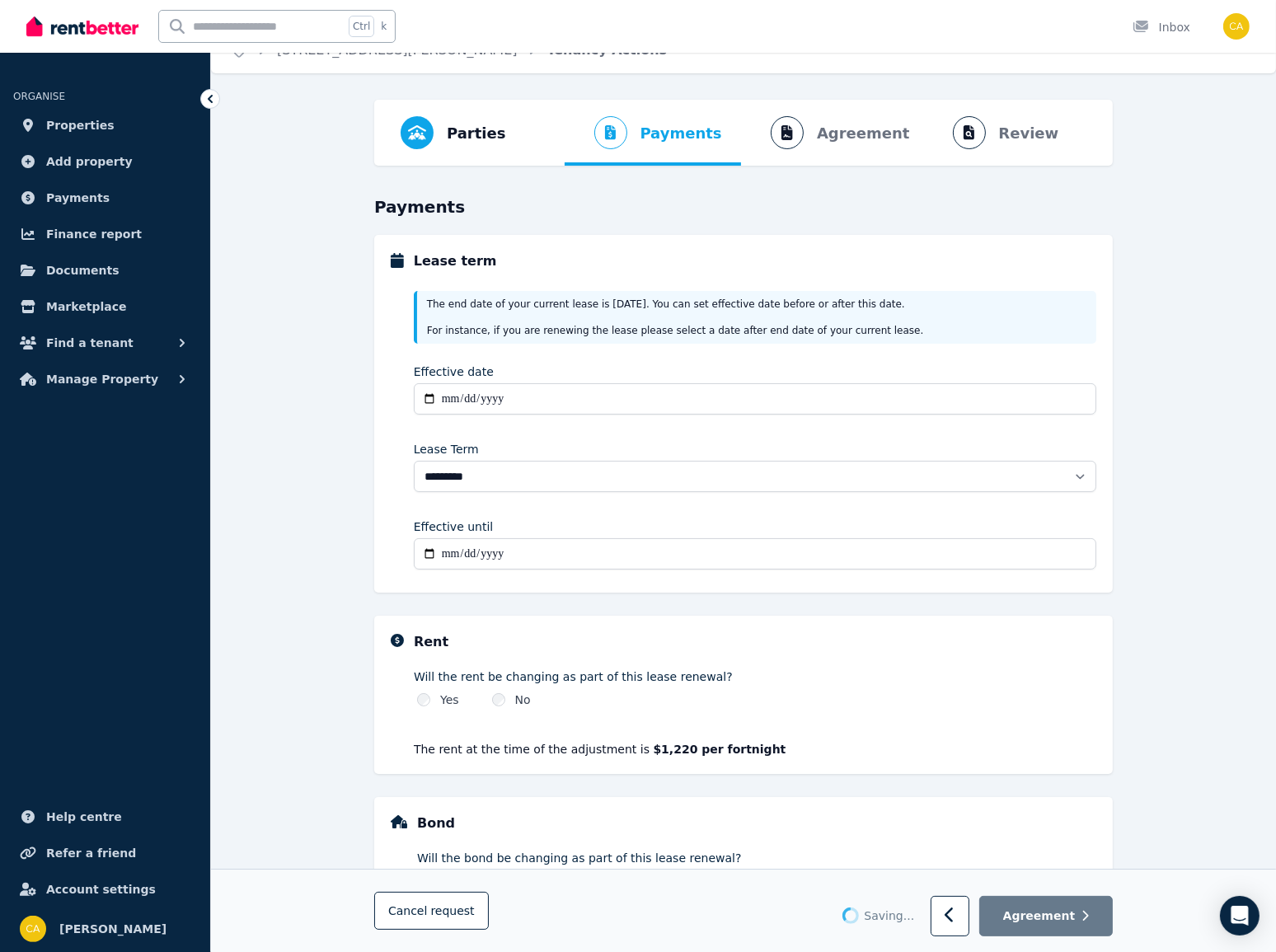
scroll to position [0, 0]
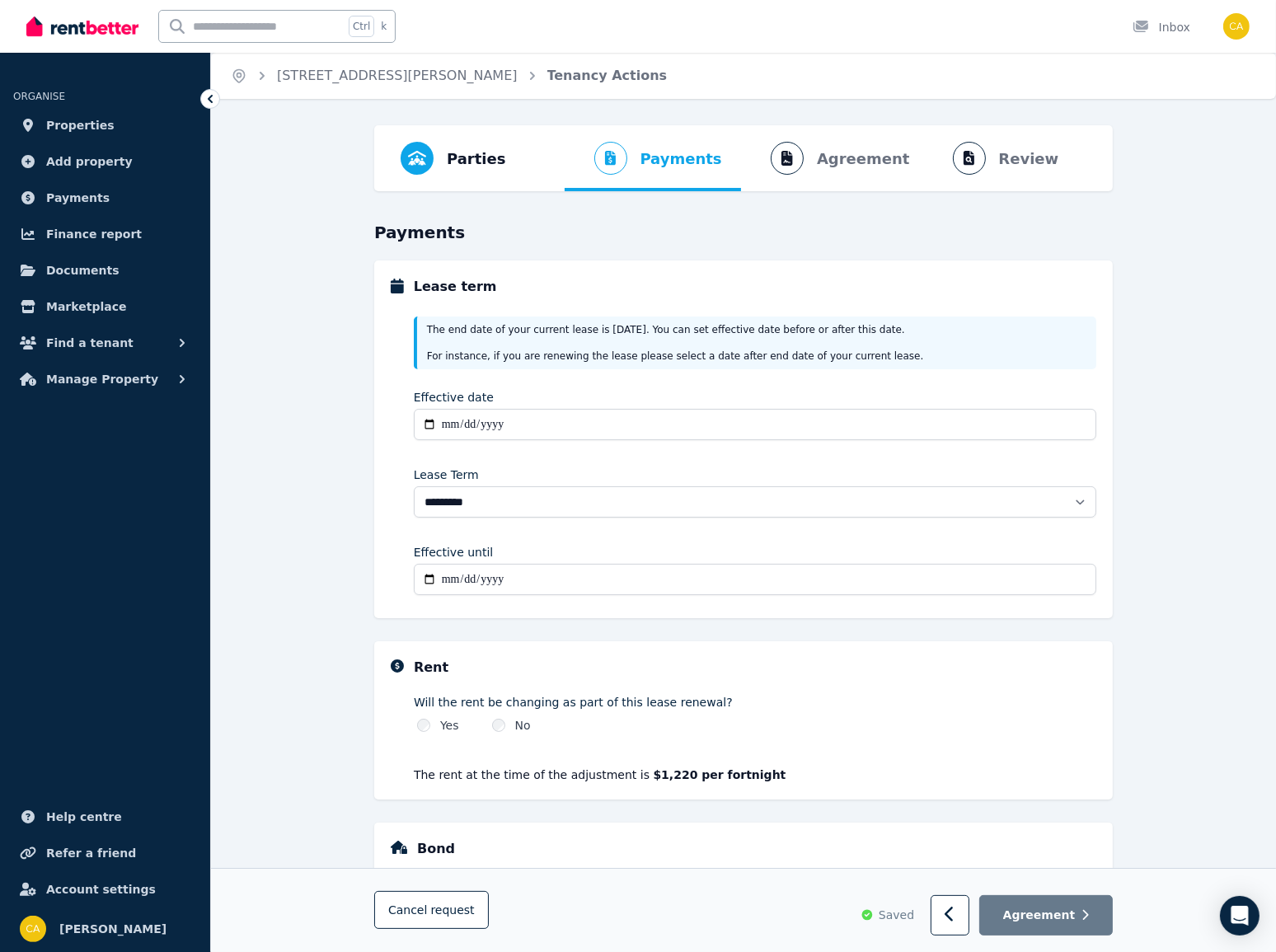
drag, startPoint x: 588, startPoint y: 333, endPoint x: 638, endPoint y: 330, distance: 50.1
click at [638, 330] on div "The end date of your current lease is [DATE] . You can set effective date befor…" at bounding box center [755, 342] width 683 height 53
copy div "[DATE]"
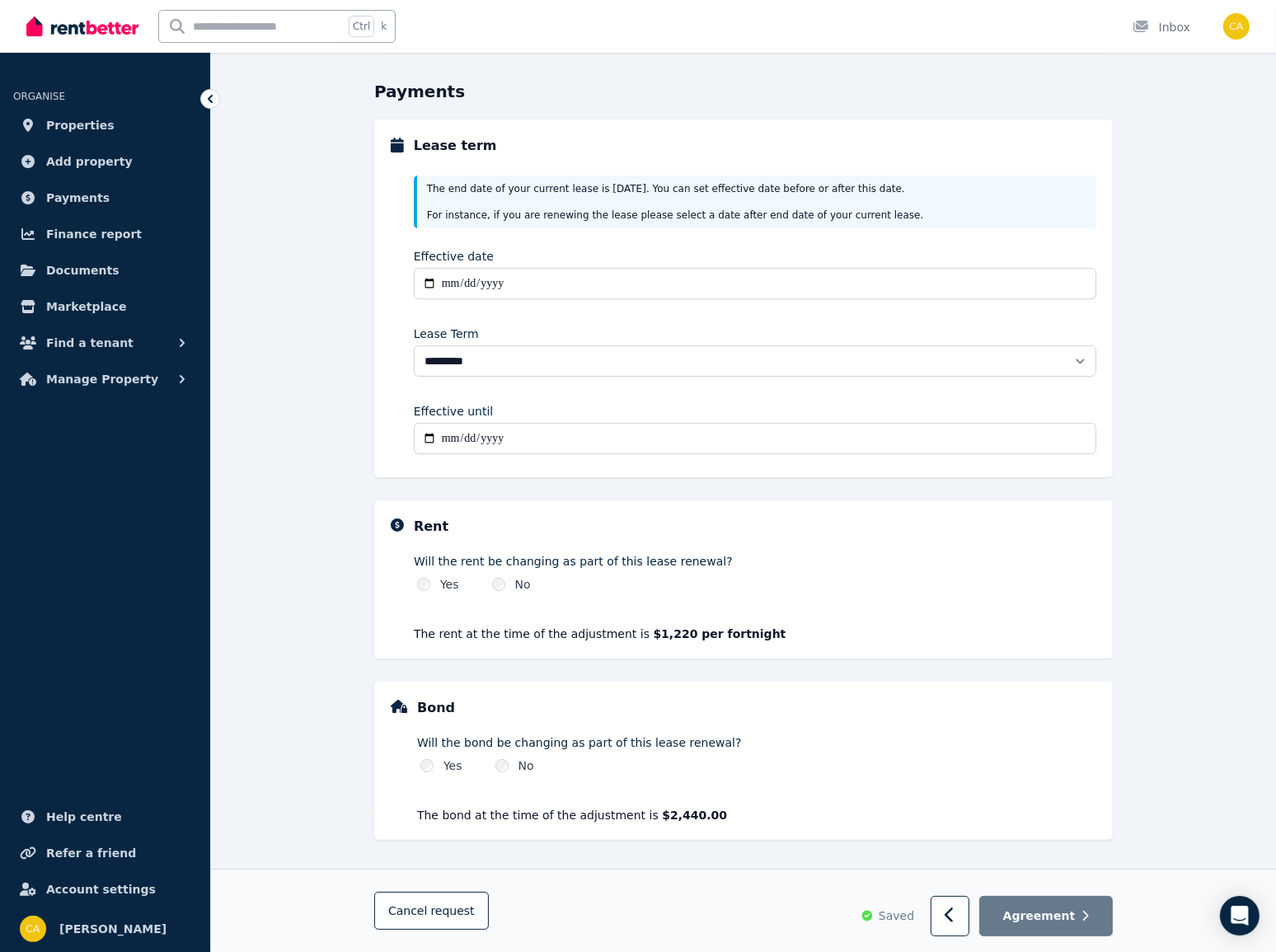
scroll to position [66, 0]
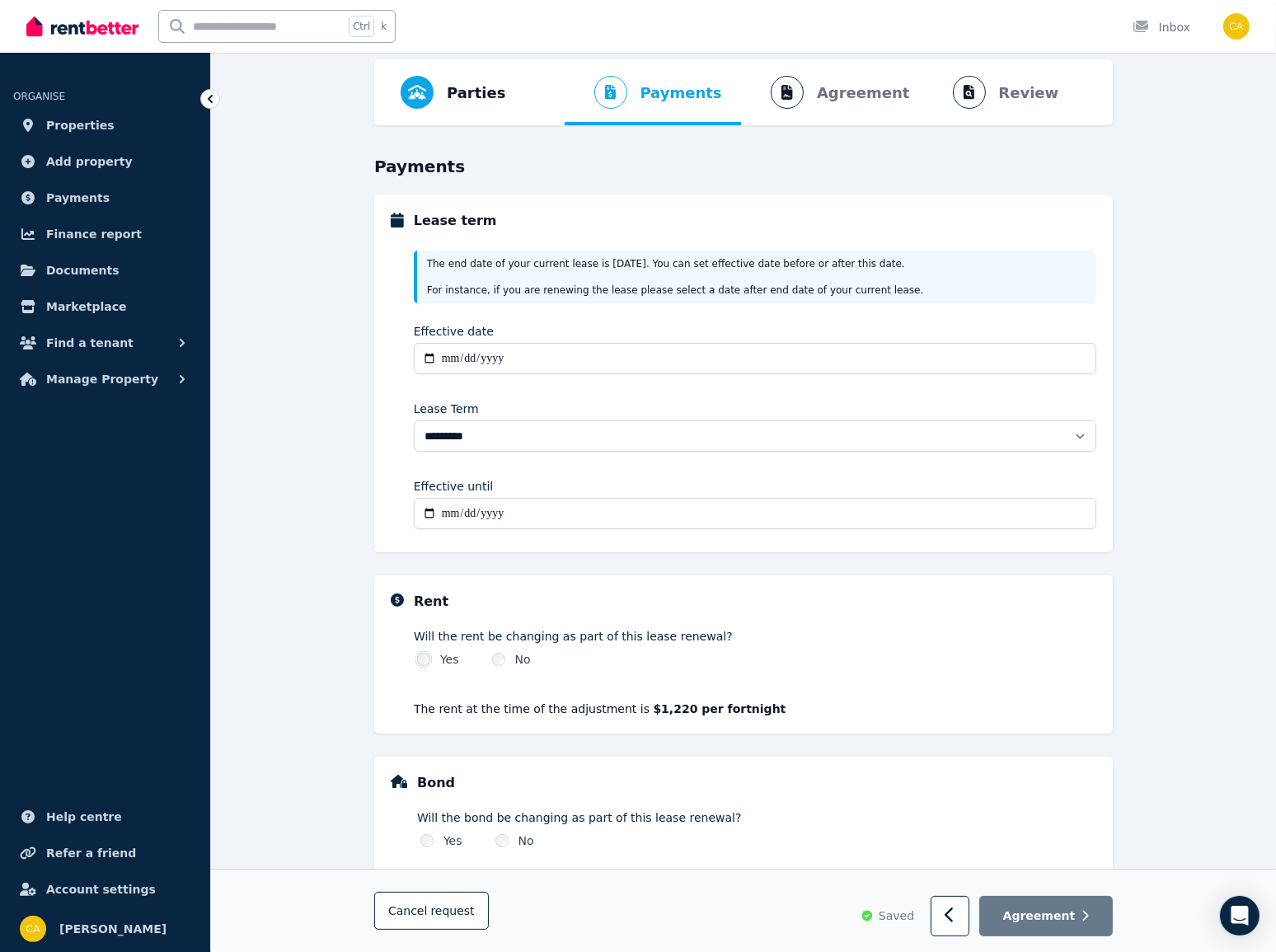
select select "**********"
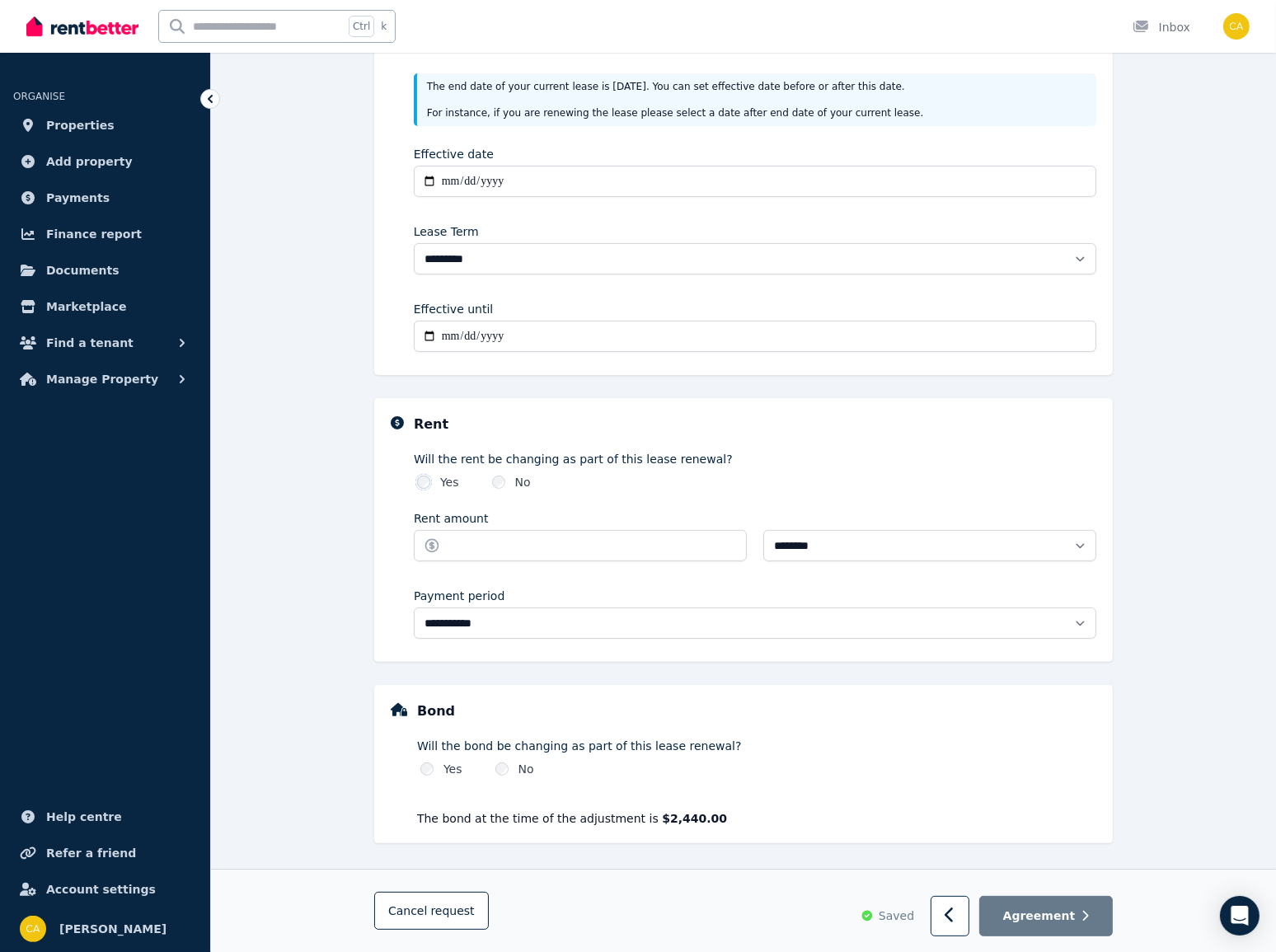
scroll to position [247, 0]
copy div "[DATE]"
click at [104, 810] on span "Help centre" at bounding box center [84, 816] width 76 height 19
click at [967, 922] on button "button" at bounding box center [950, 916] width 39 height 41
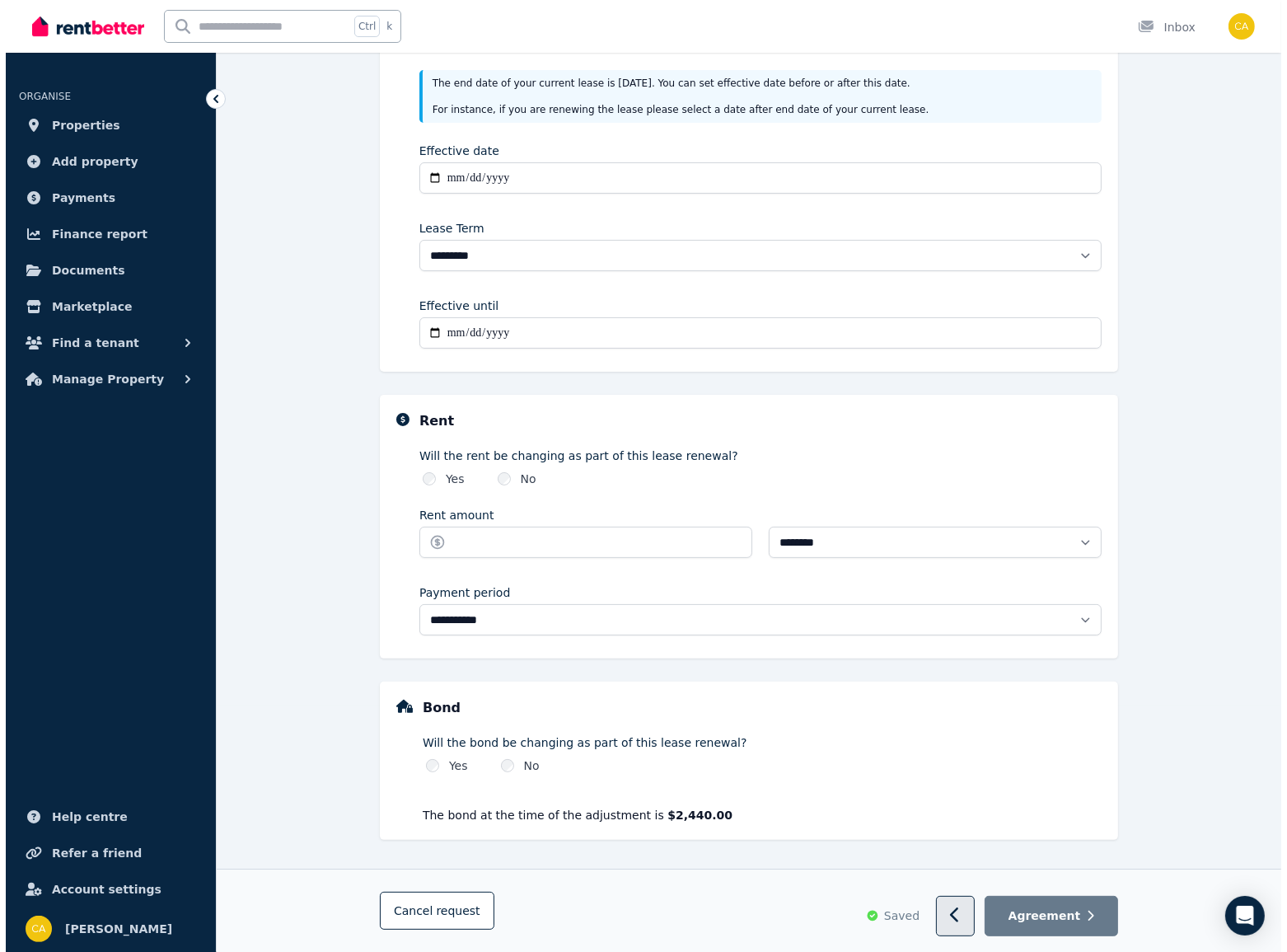
scroll to position [0, 0]
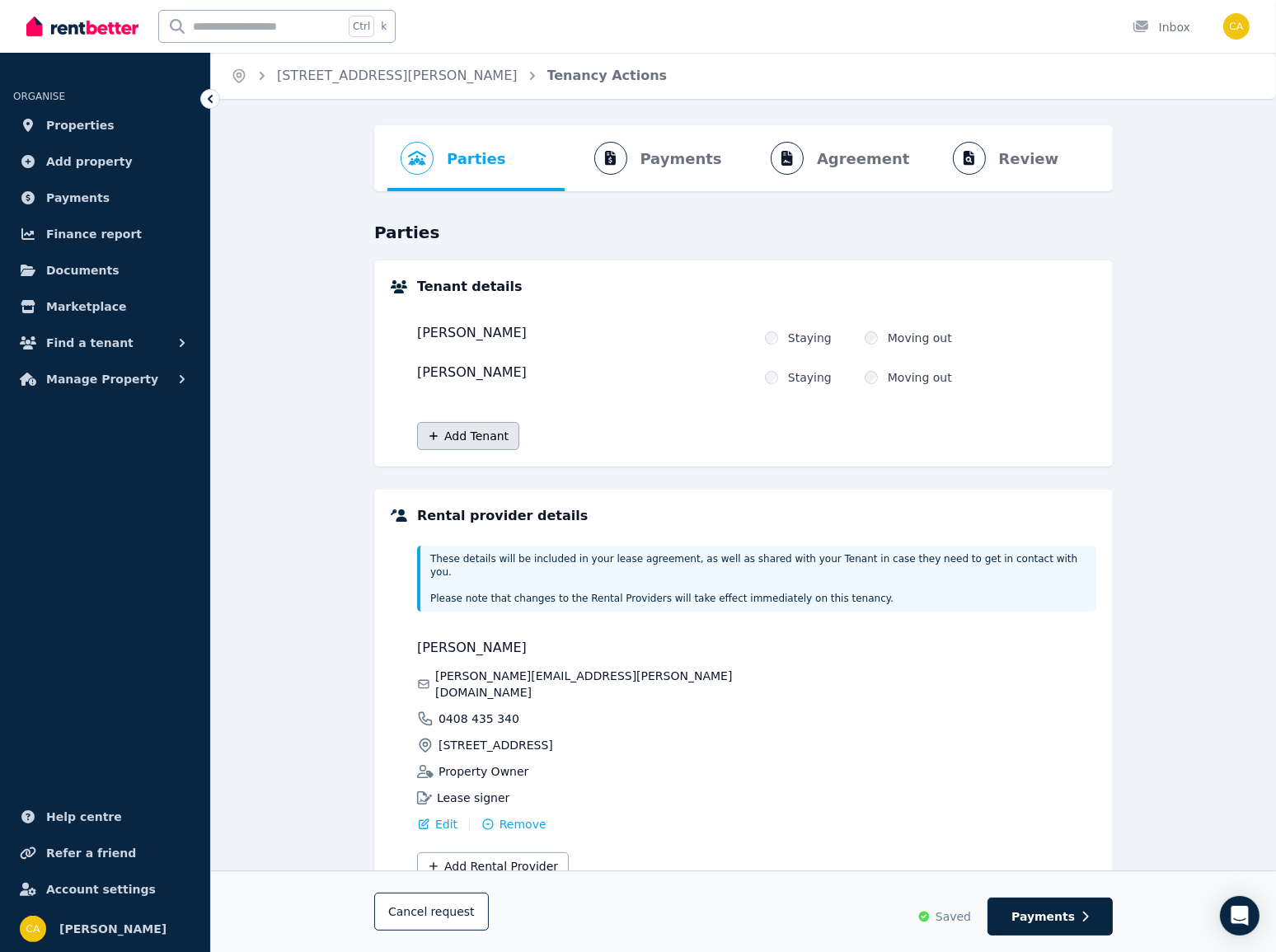
click at [471, 443] on button "Add Tenant" at bounding box center [468, 436] width 102 height 28
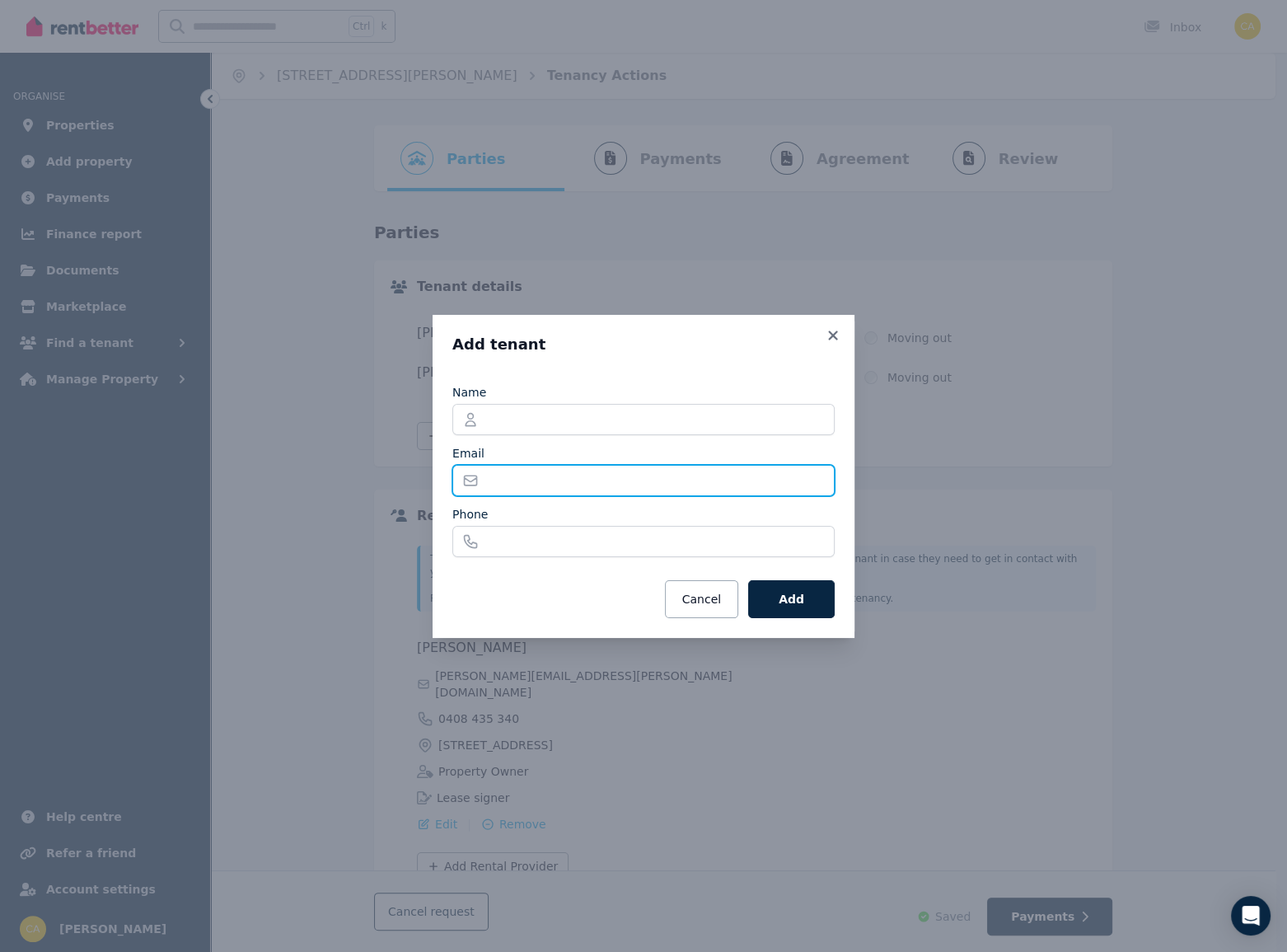
click at [511, 494] on input "Email" at bounding box center [644, 480] width 382 height 32
click at [840, 336] on icon at bounding box center [834, 336] width 17 height 15
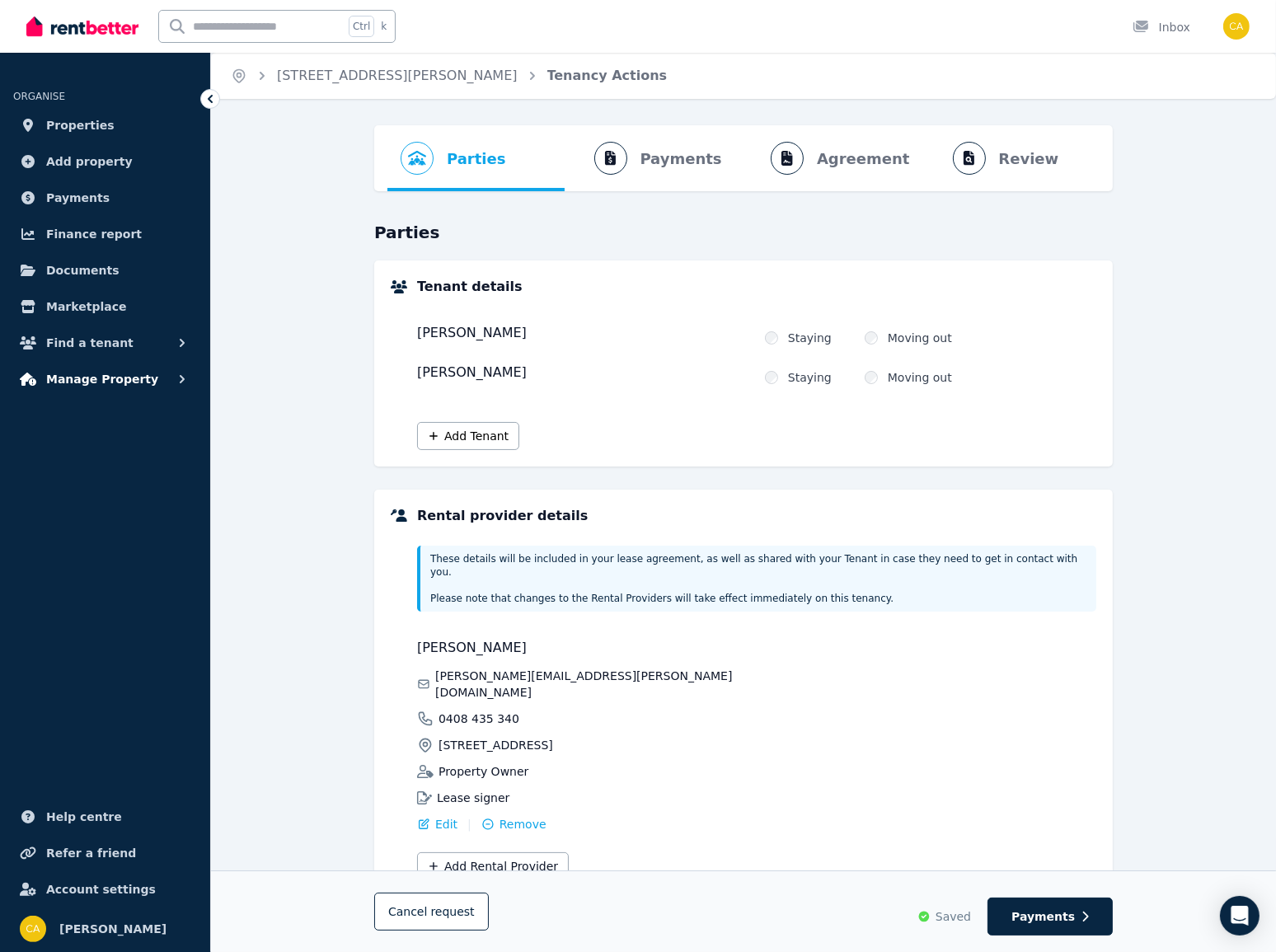
click at [84, 378] on span "Manage Property" at bounding box center [102, 378] width 112 height 19
click at [93, 344] on span "Find a tenant" at bounding box center [90, 342] width 87 height 19
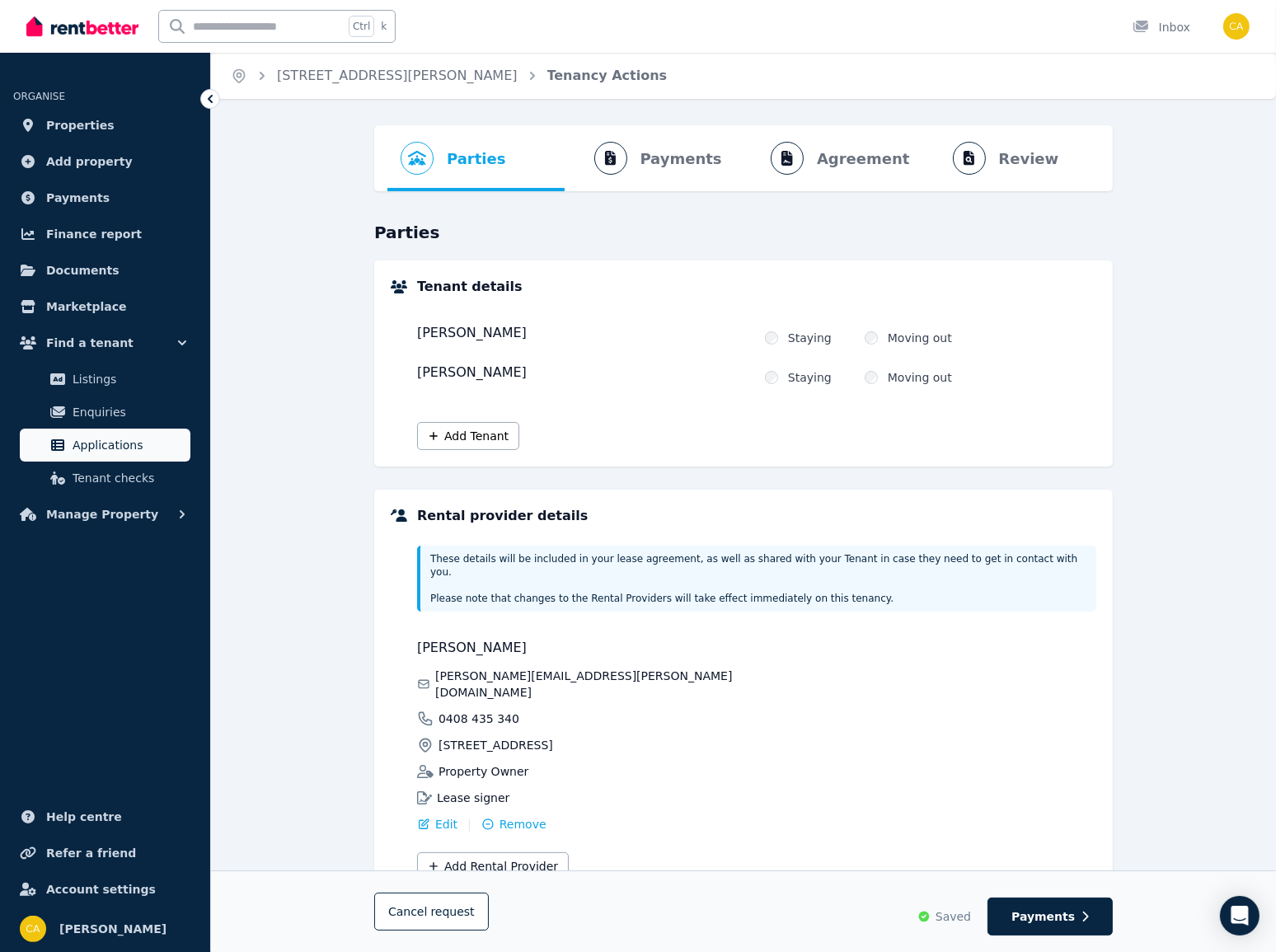
click at [93, 441] on span "Applications" at bounding box center [128, 444] width 111 height 19
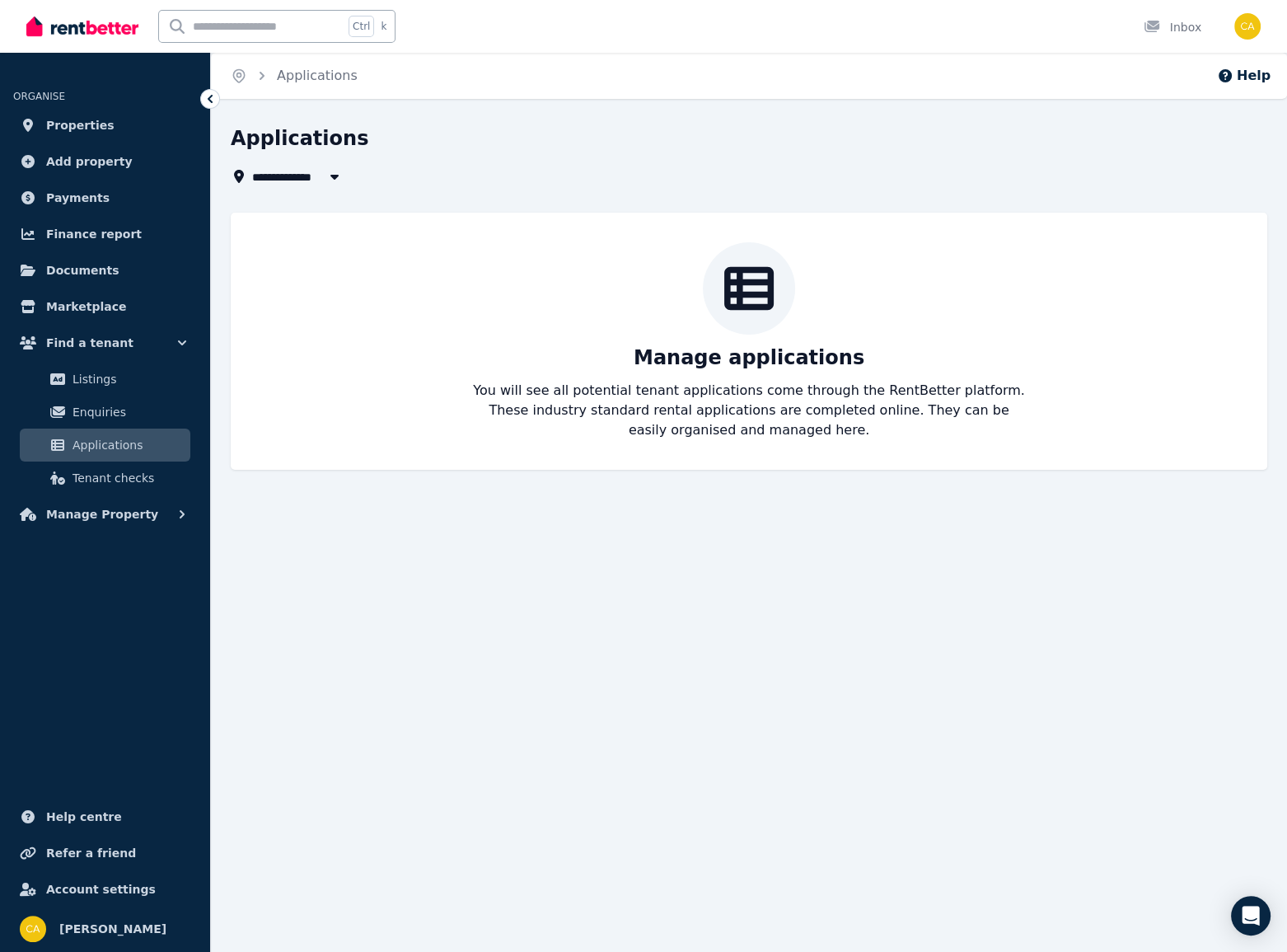
click at [300, 174] on span "All Properties" at bounding box center [305, 176] width 107 height 19
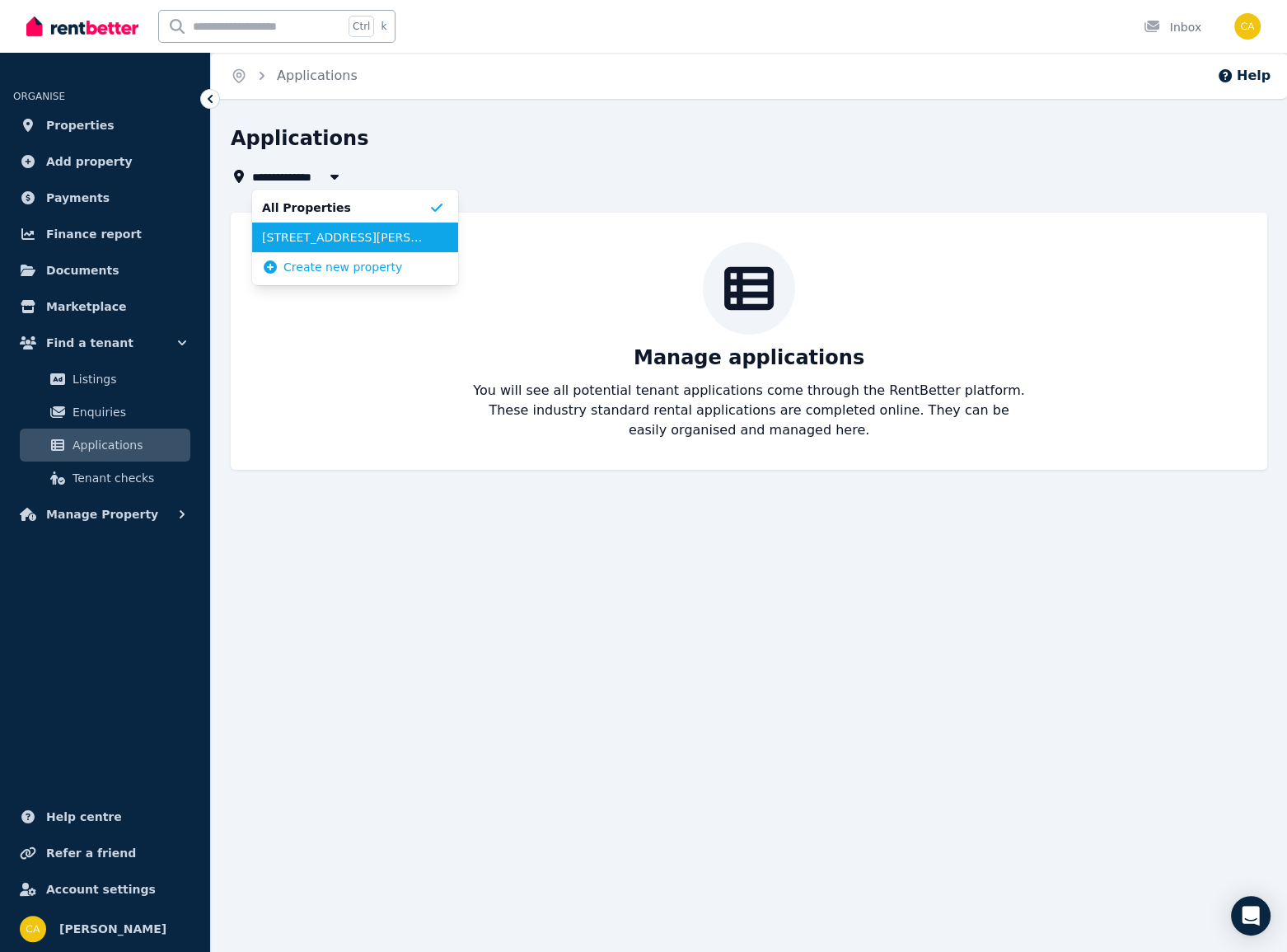
click at [312, 241] on span "[STREET_ADDRESS][PERSON_NAME]" at bounding box center [346, 237] width 167 height 17
type input "**********"
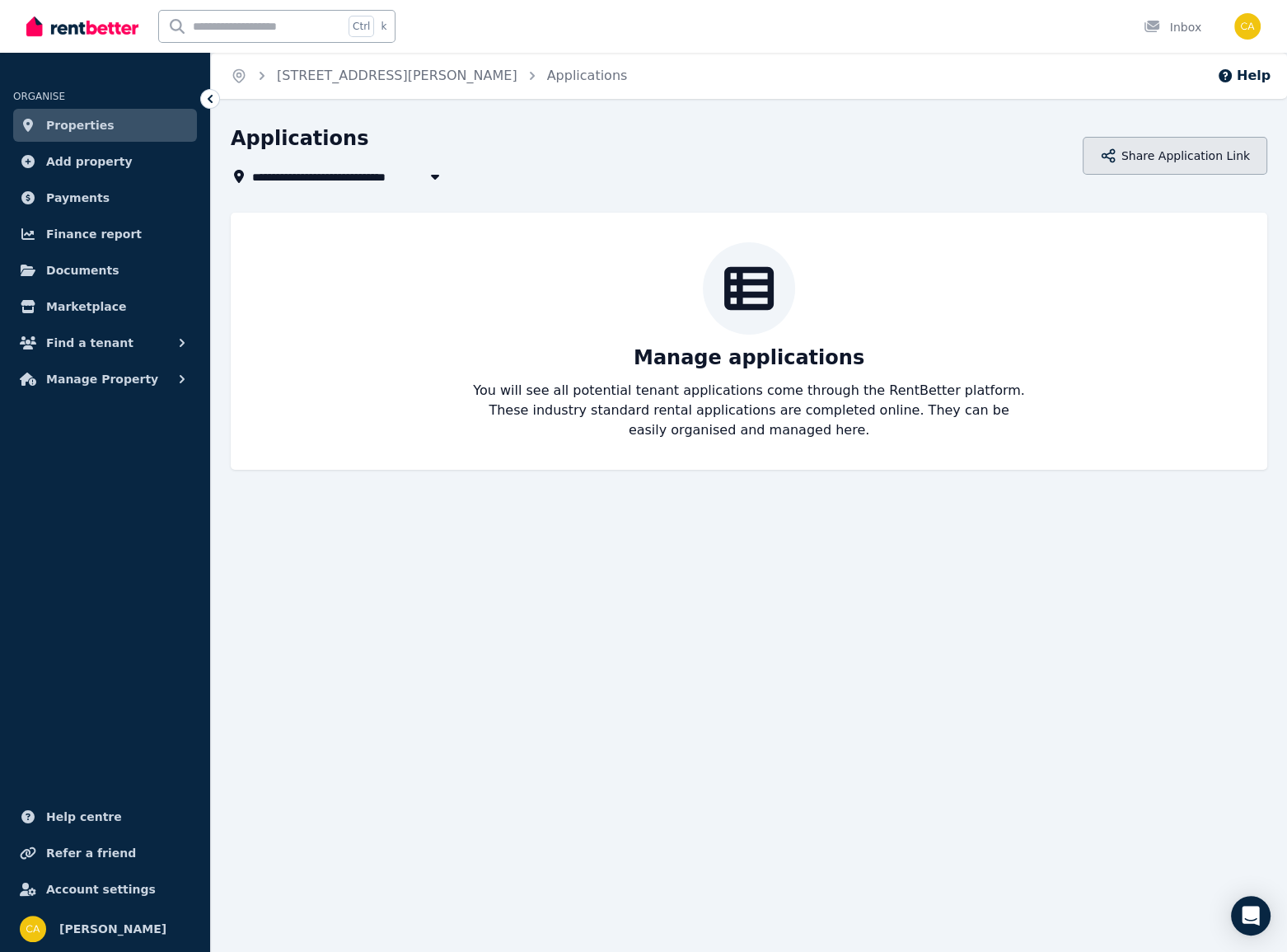
click at [1166, 156] on button "Share Application Link" at bounding box center [1175, 156] width 185 height 38
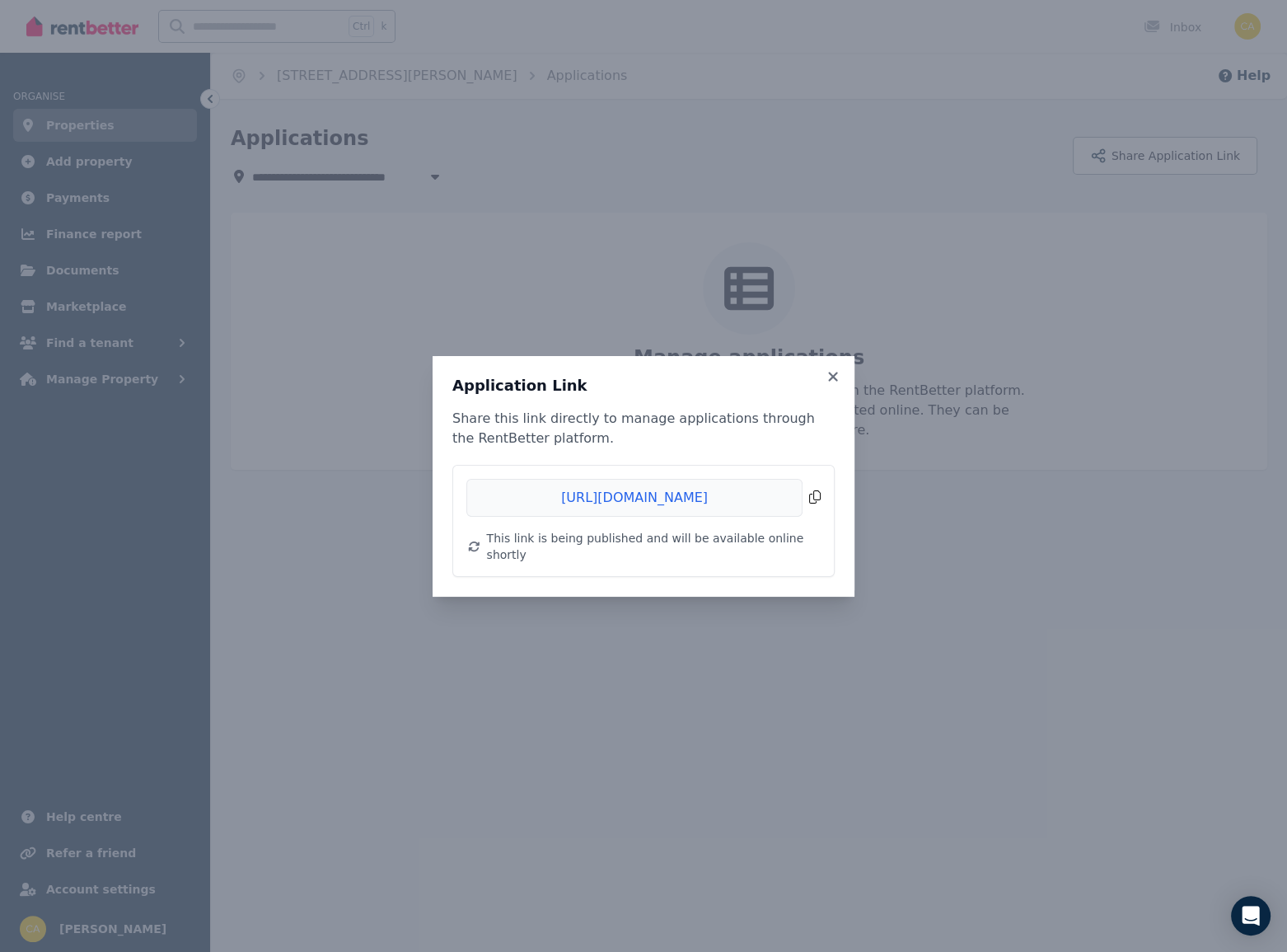
click at [817, 504] on span "Copied!" at bounding box center [644, 497] width 354 height 38
